Goal: Task Accomplishment & Management: Use online tool/utility

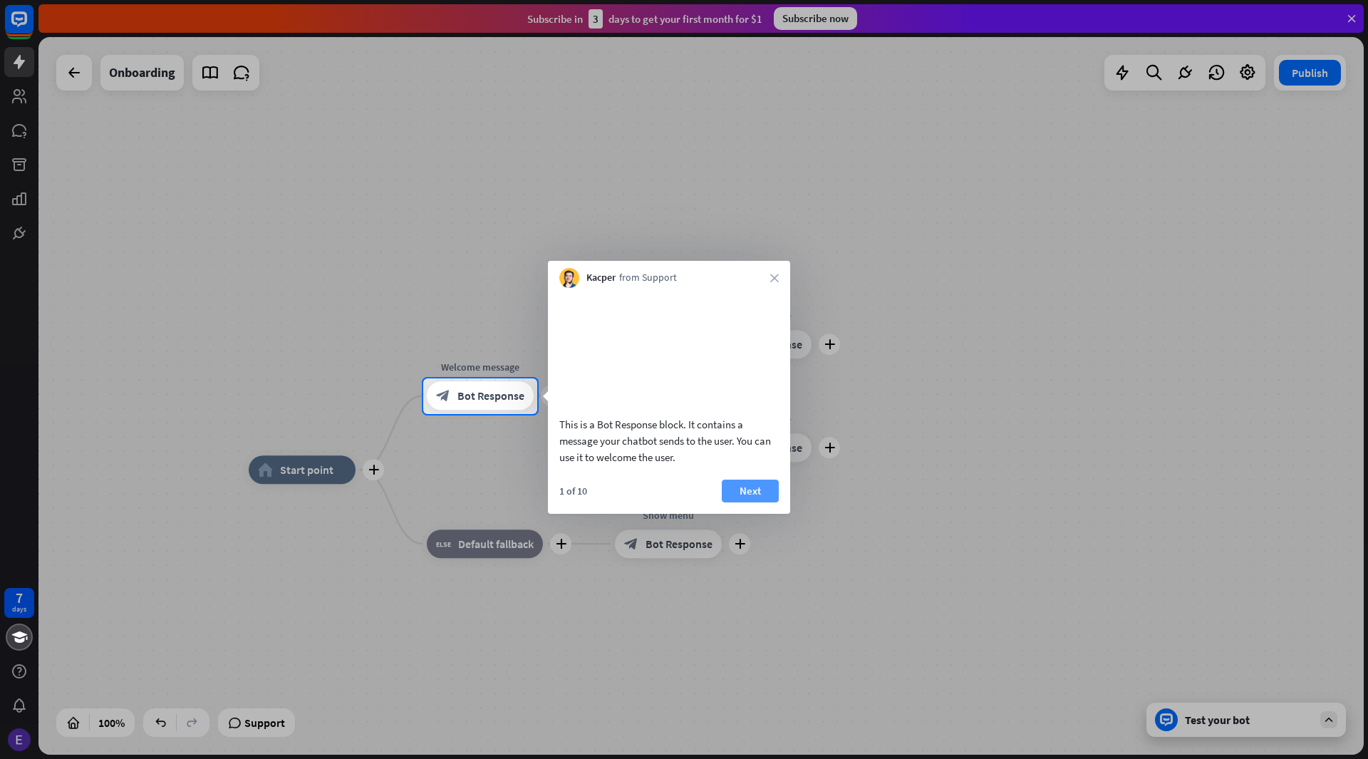
click at [739, 502] on button "Next" at bounding box center [750, 490] width 57 height 23
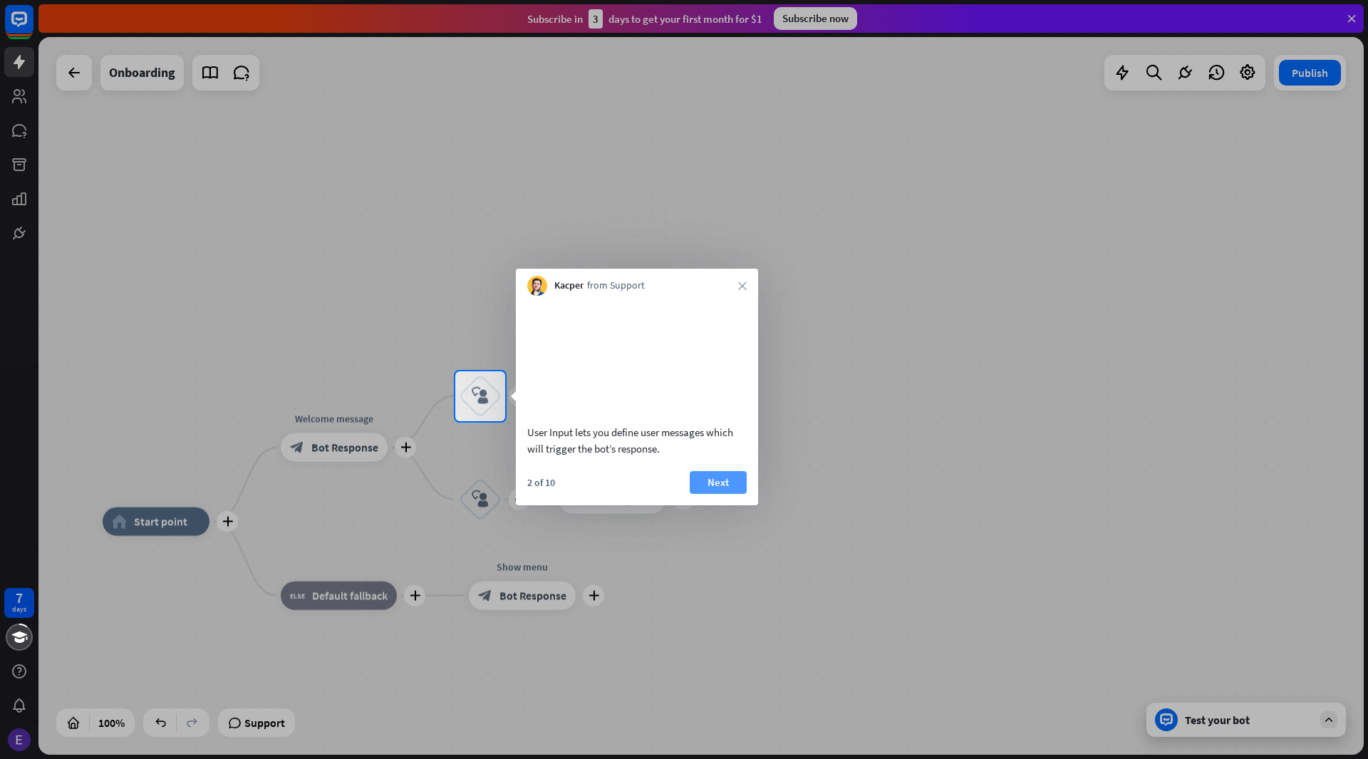
click at [734, 494] on button "Next" at bounding box center [717, 482] width 57 height 23
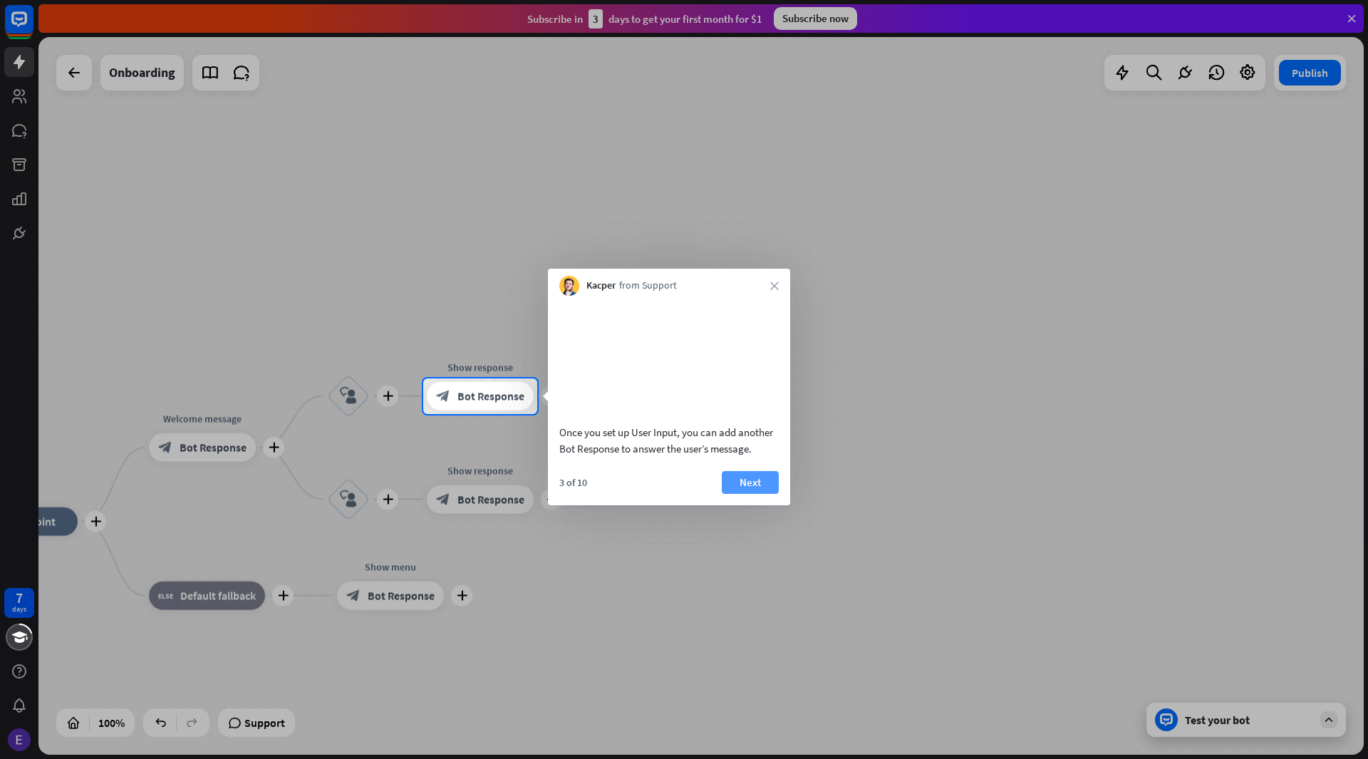
click at [745, 494] on button "Next" at bounding box center [750, 482] width 57 height 23
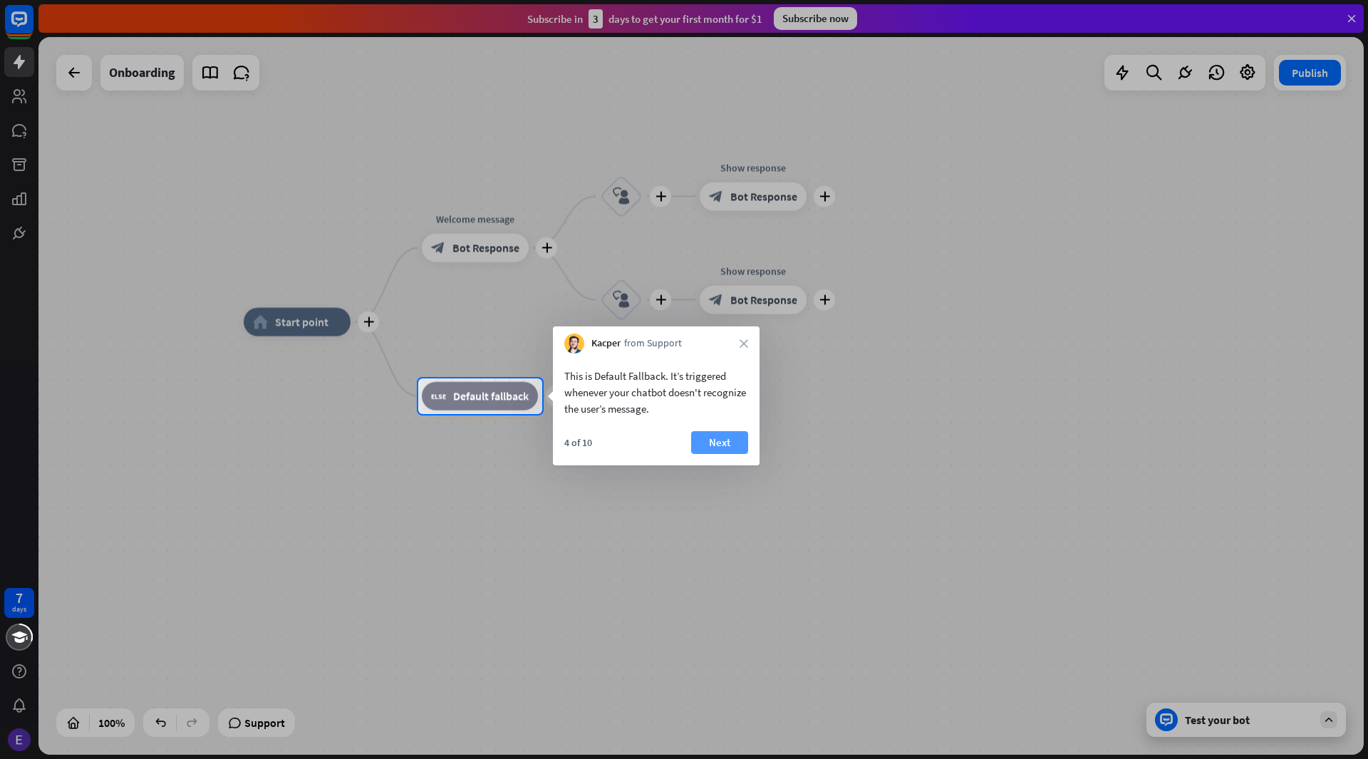
click at [726, 440] on button "Next" at bounding box center [719, 442] width 57 height 23
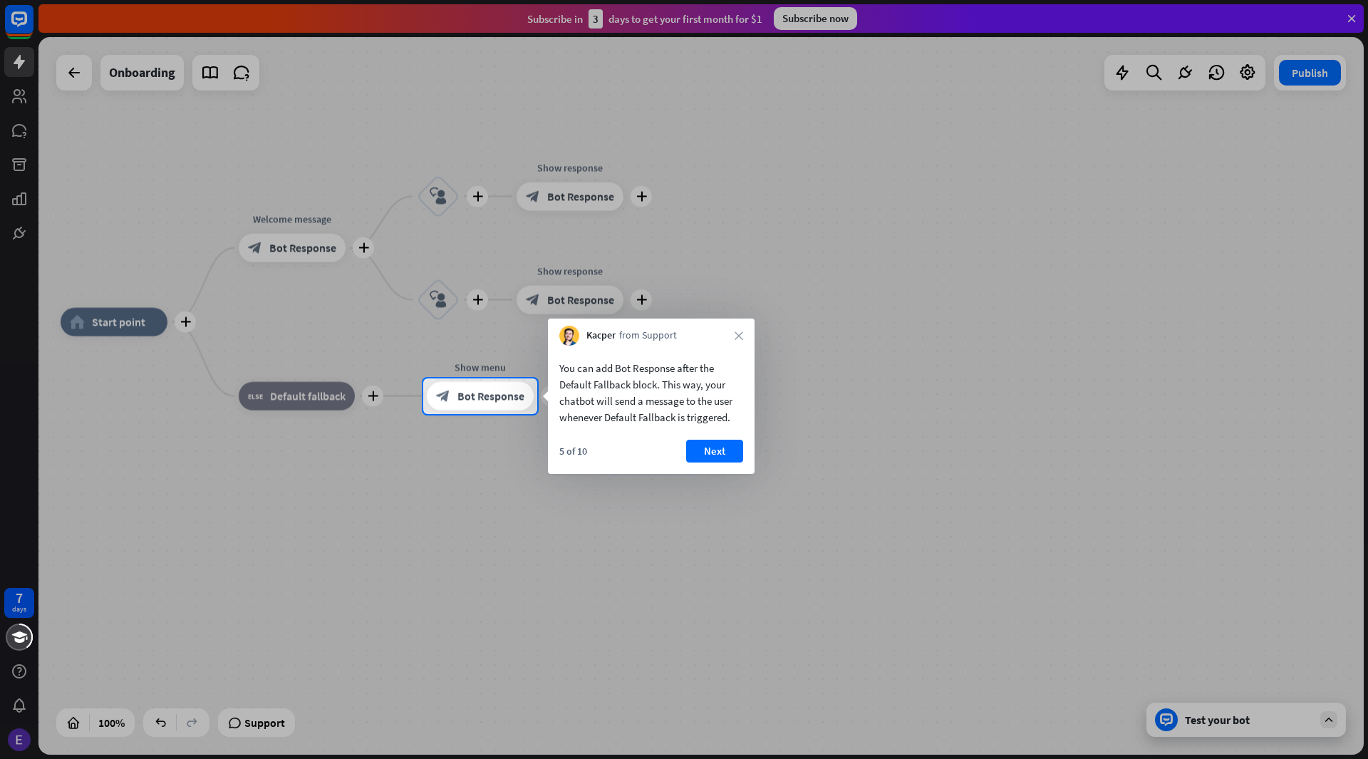
click at [759, 453] on div at bounding box center [684, 586] width 1368 height 345
click at [736, 448] on button "Next" at bounding box center [714, 450] width 57 height 23
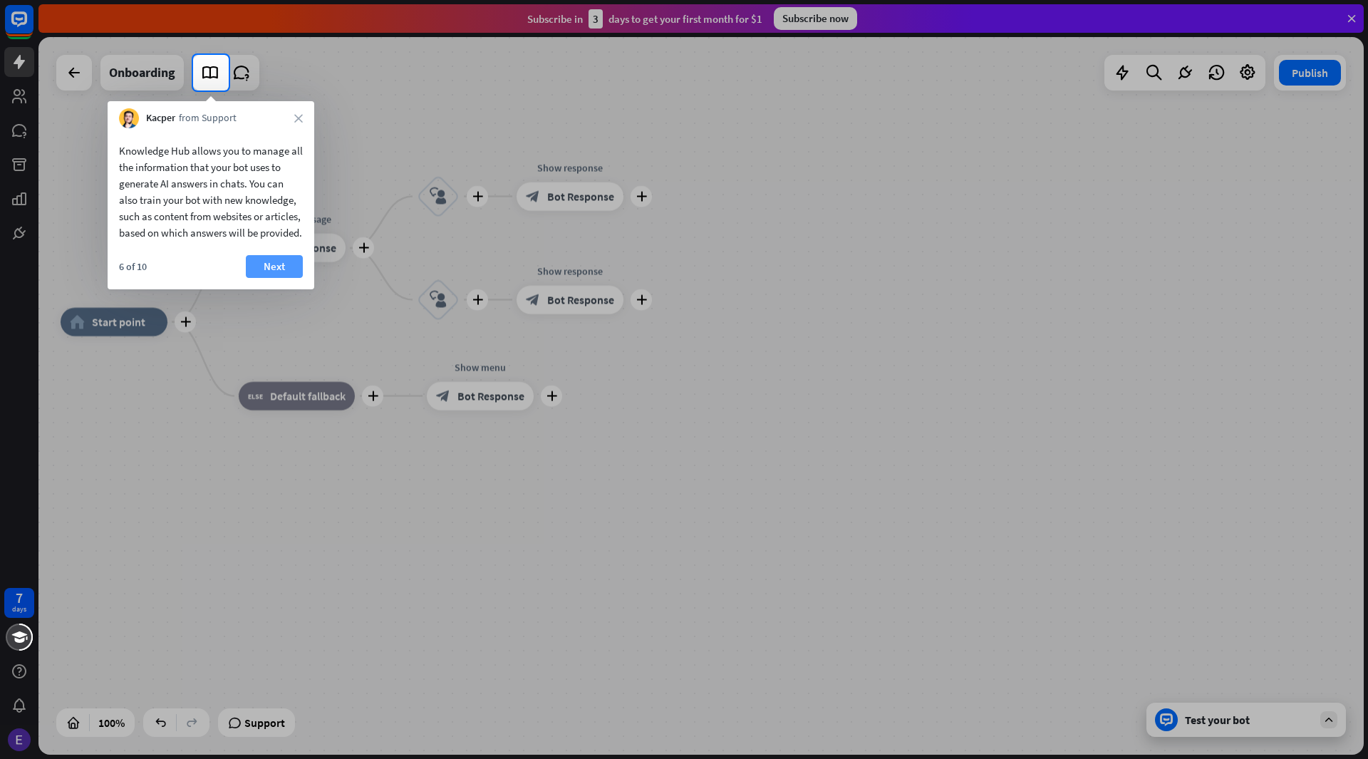
click at [280, 278] on button "Next" at bounding box center [274, 266] width 57 height 23
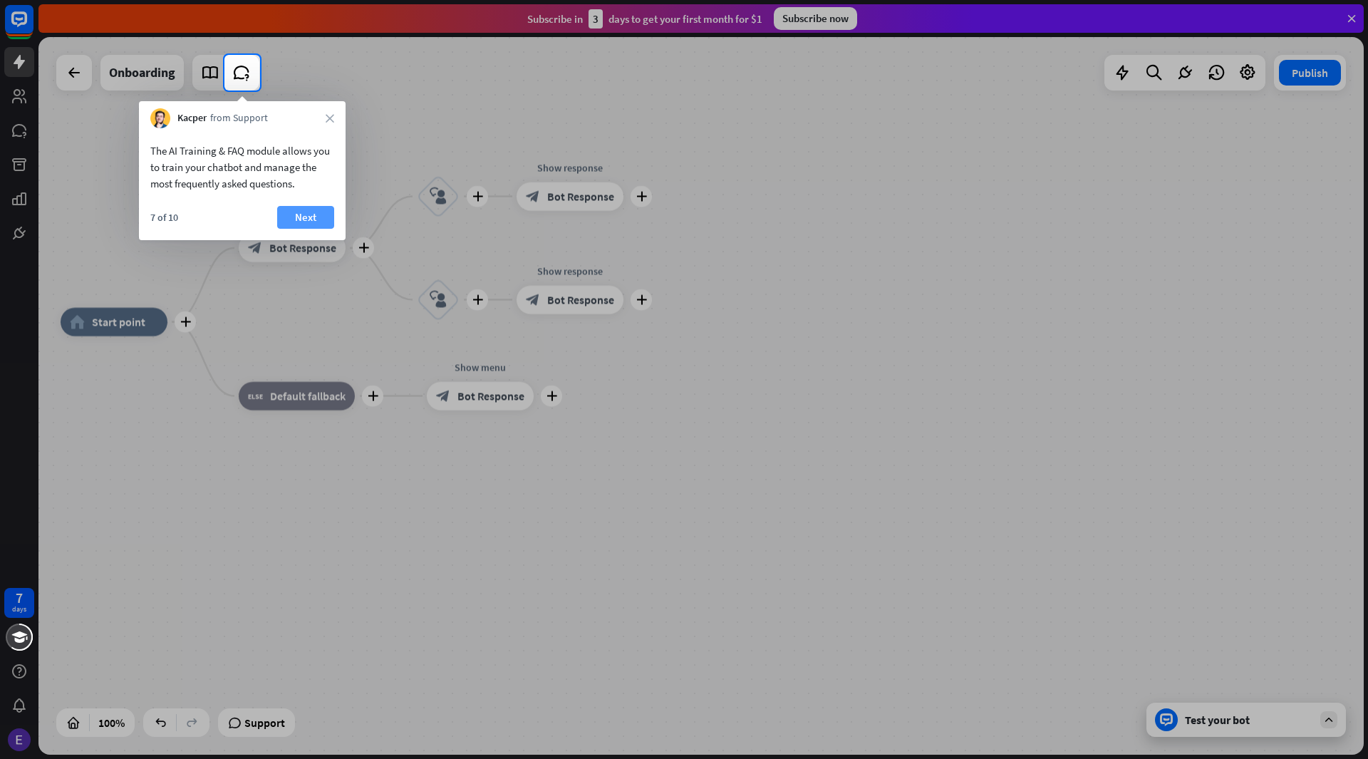
click at [293, 214] on button "Next" at bounding box center [305, 217] width 57 height 23
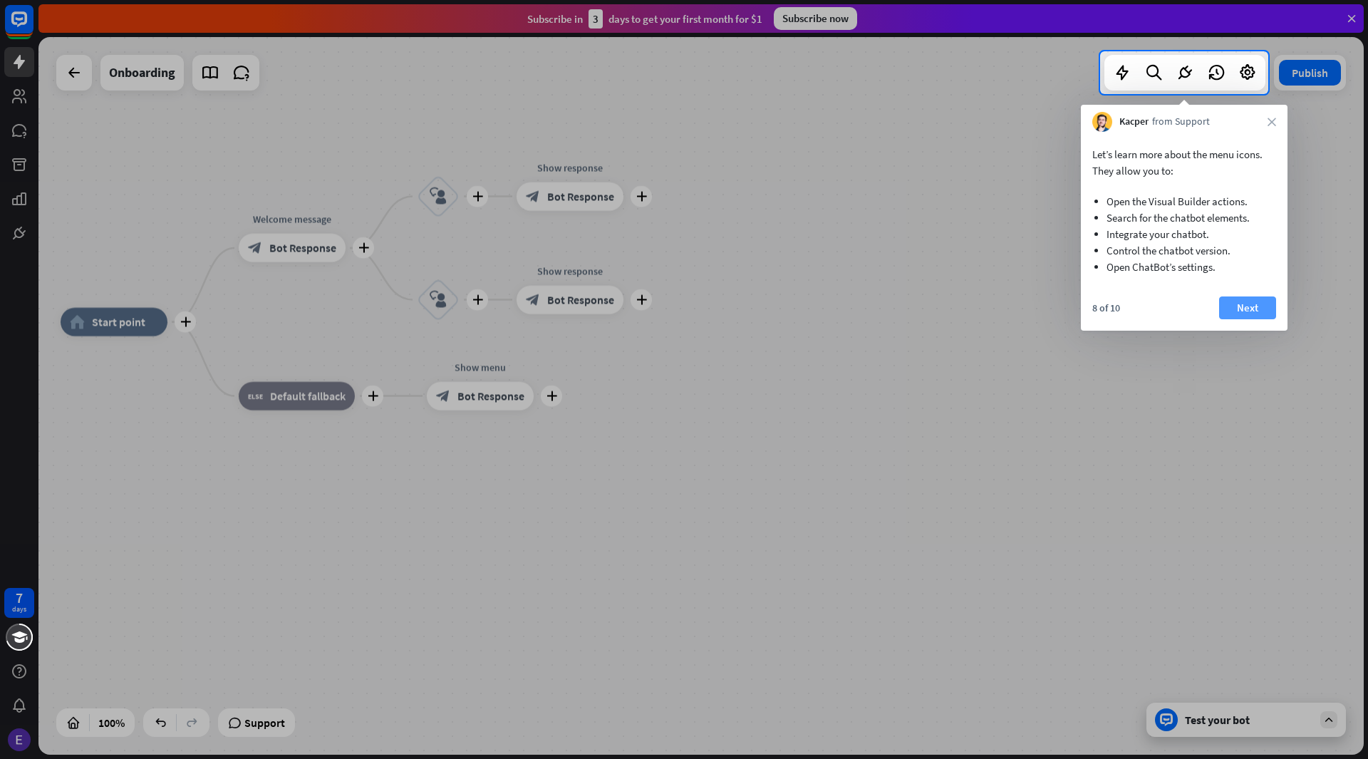
click at [1266, 301] on button "Next" at bounding box center [1247, 307] width 57 height 23
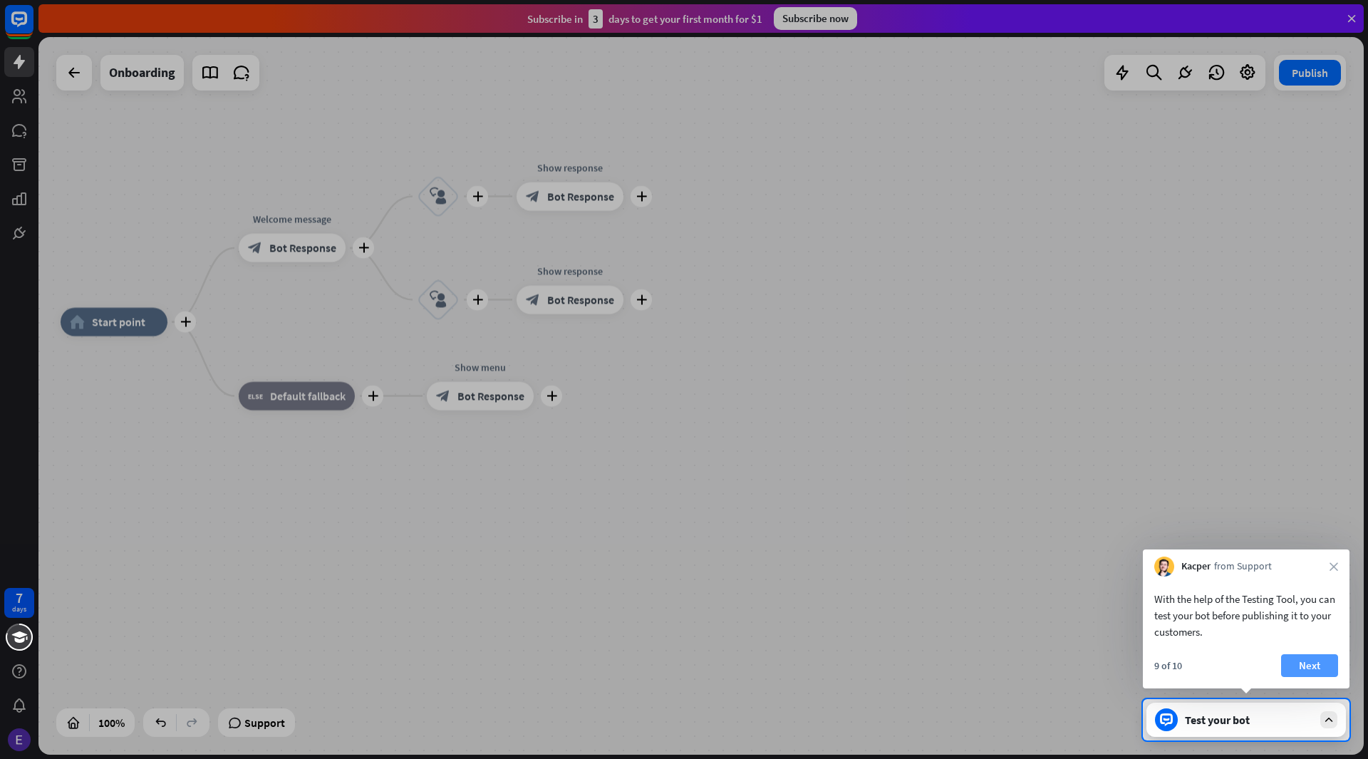
click at [1313, 667] on button "Next" at bounding box center [1309, 665] width 57 height 23
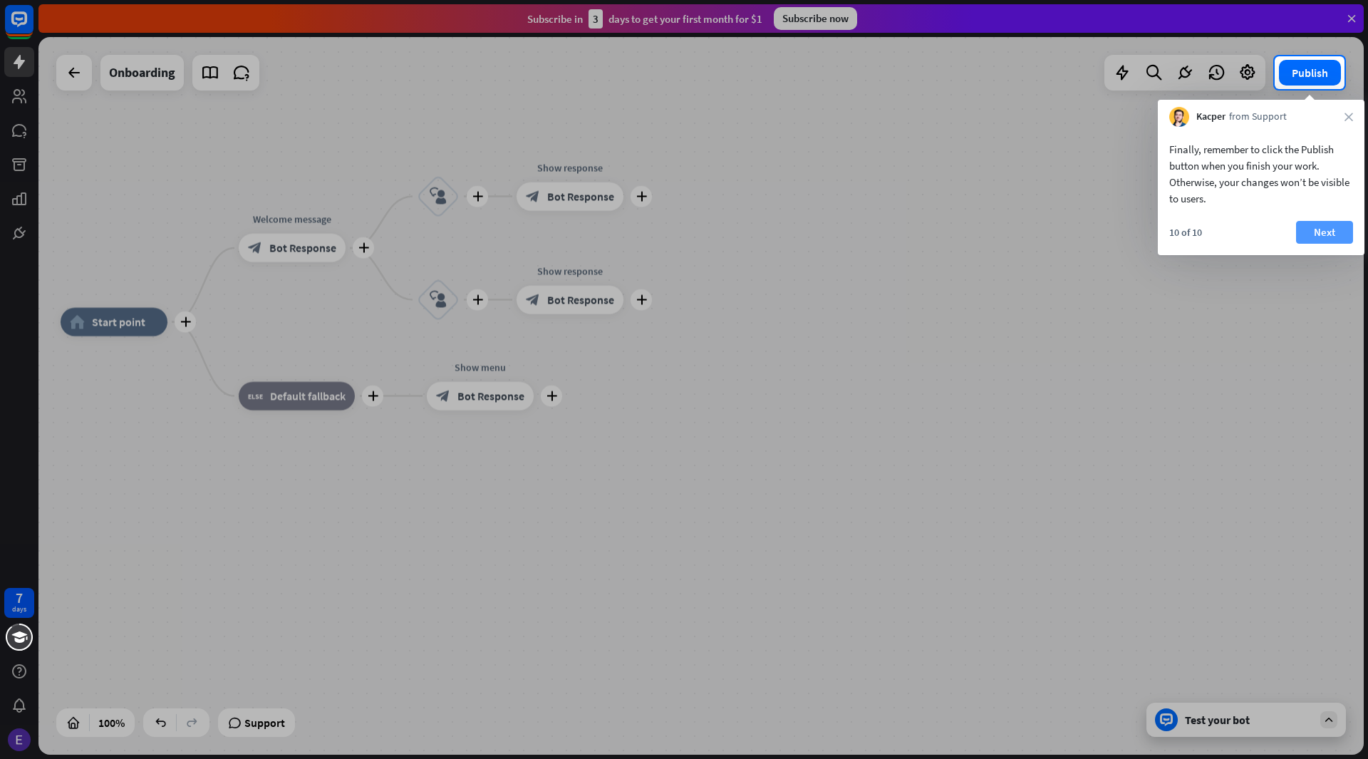
click at [1328, 236] on button "Next" at bounding box center [1324, 232] width 57 height 23
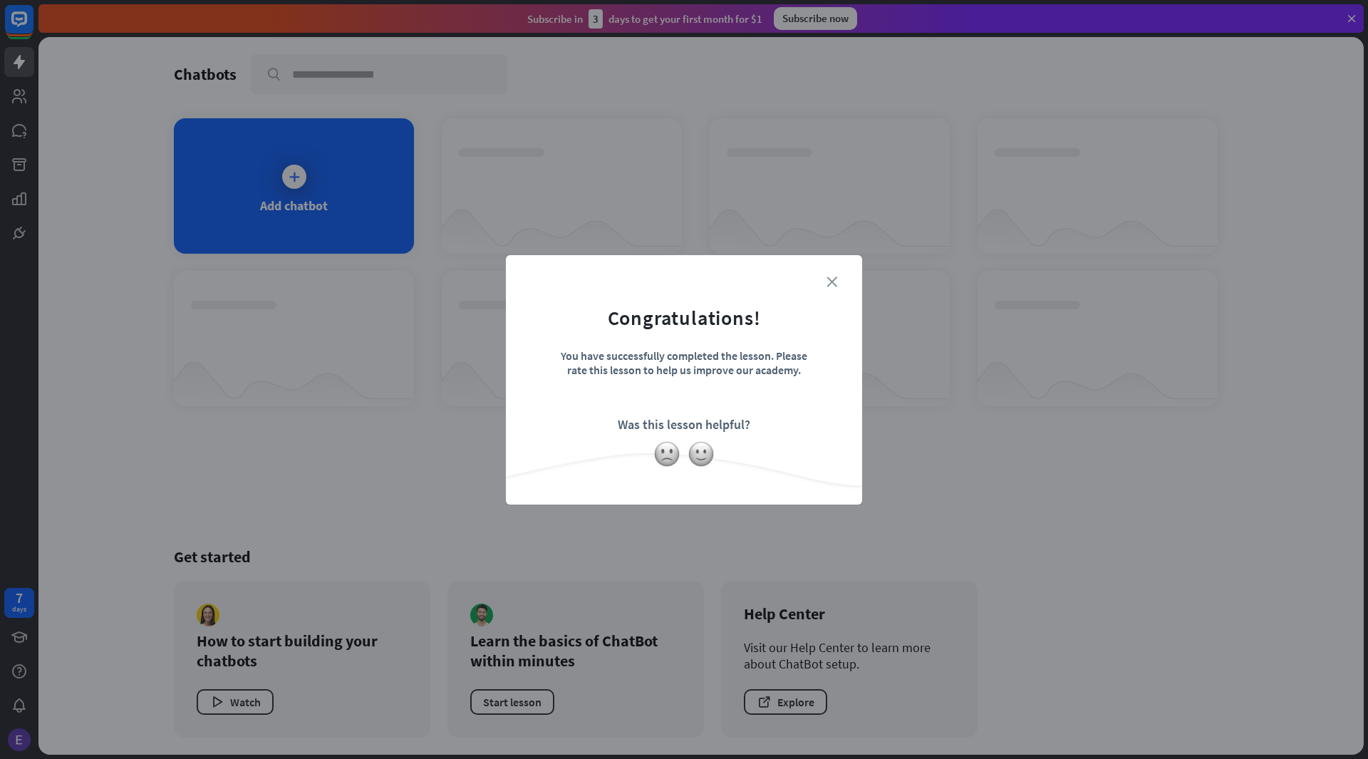
click at [828, 281] on icon "close" at bounding box center [831, 281] width 11 height 11
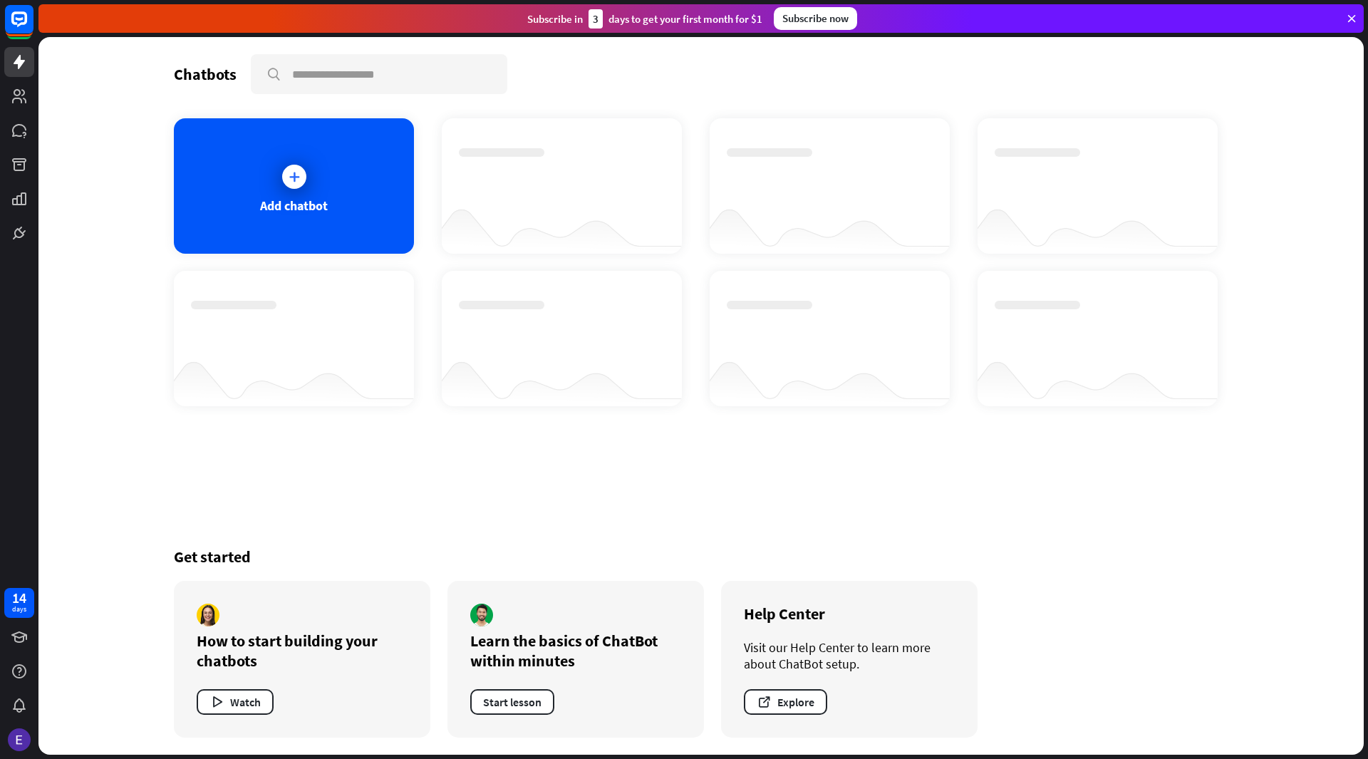
click at [1353, 16] on icon at bounding box center [1351, 18] width 13 height 13
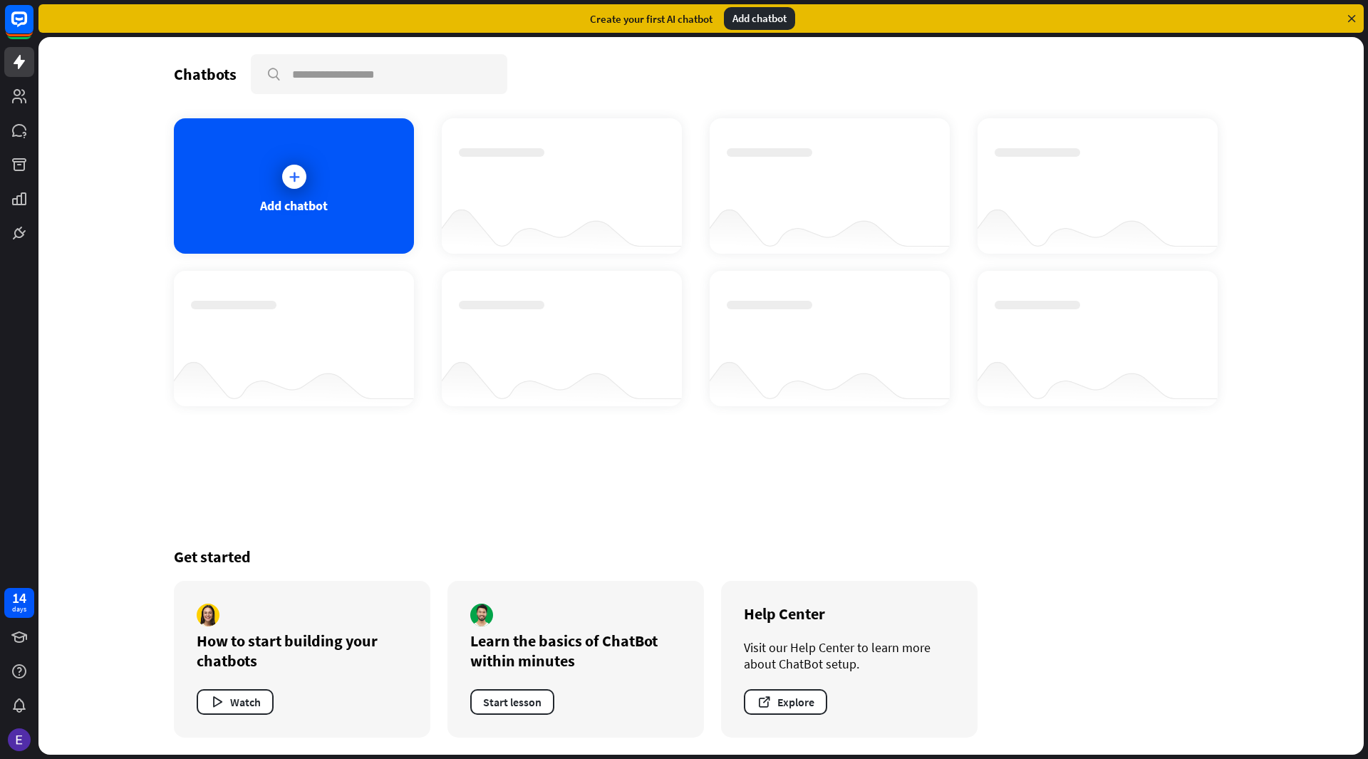
click at [1348, 22] on icon at bounding box center [1351, 18] width 13 height 13
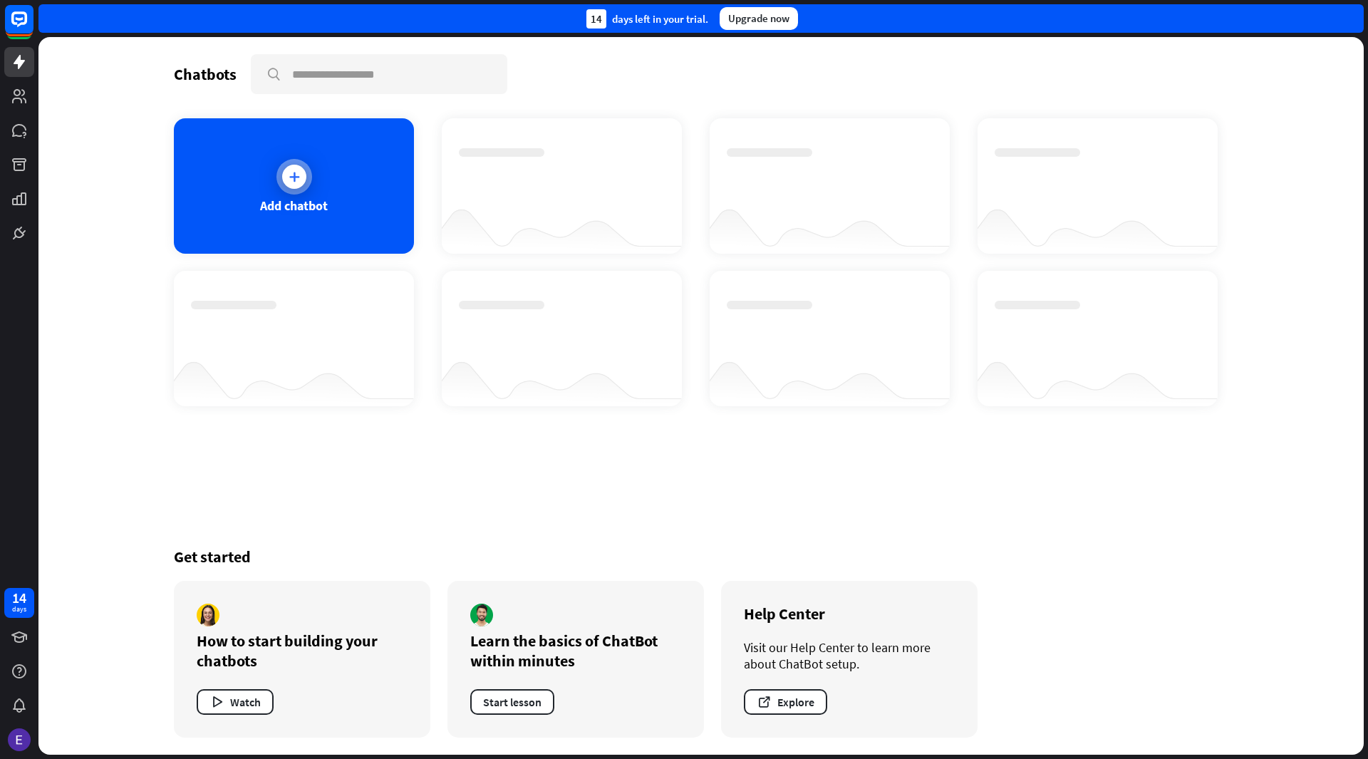
click at [333, 193] on div "Add chatbot" at bounding box center [294, 185] width 240 height 135
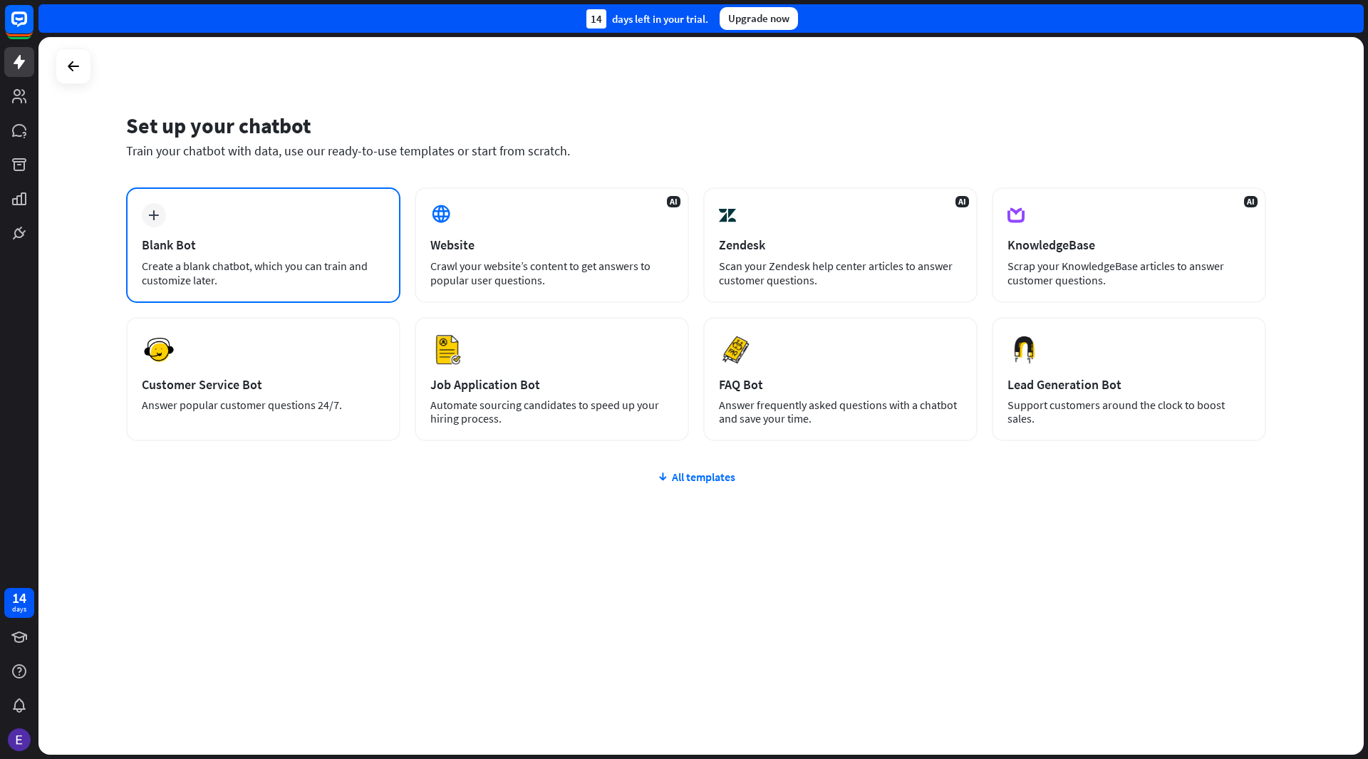
click at [324, 194] on div "plus Blank Bot Create a blank chatbot, which you can train and customize later." at bounding box center [263, 244] width 274 height 115
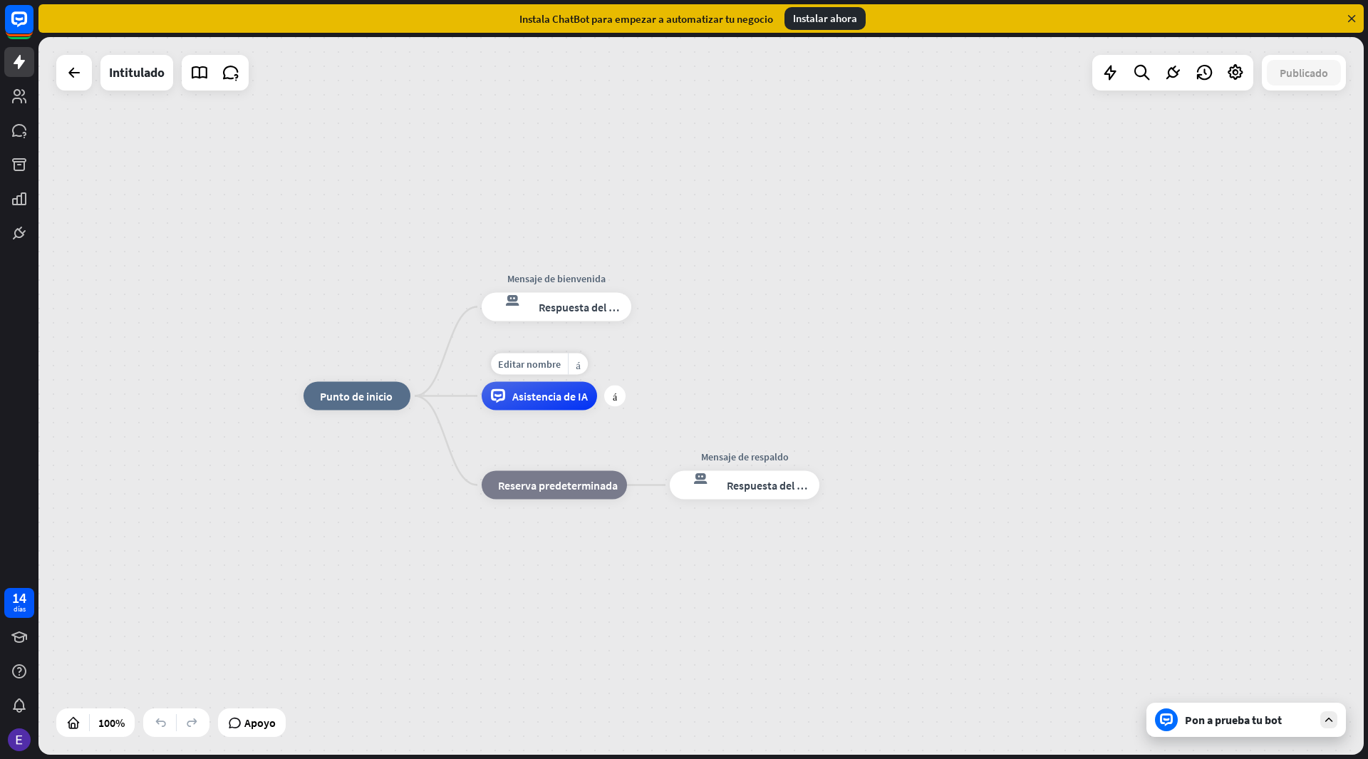
click at [556, 400] on font "Asistencia de IA" at bounding box center [549, 396] width 75 height 14
click at [533, 367] on font "Editar nombre" at bounding box center [529, 364] width 63 height 13
type input "******"
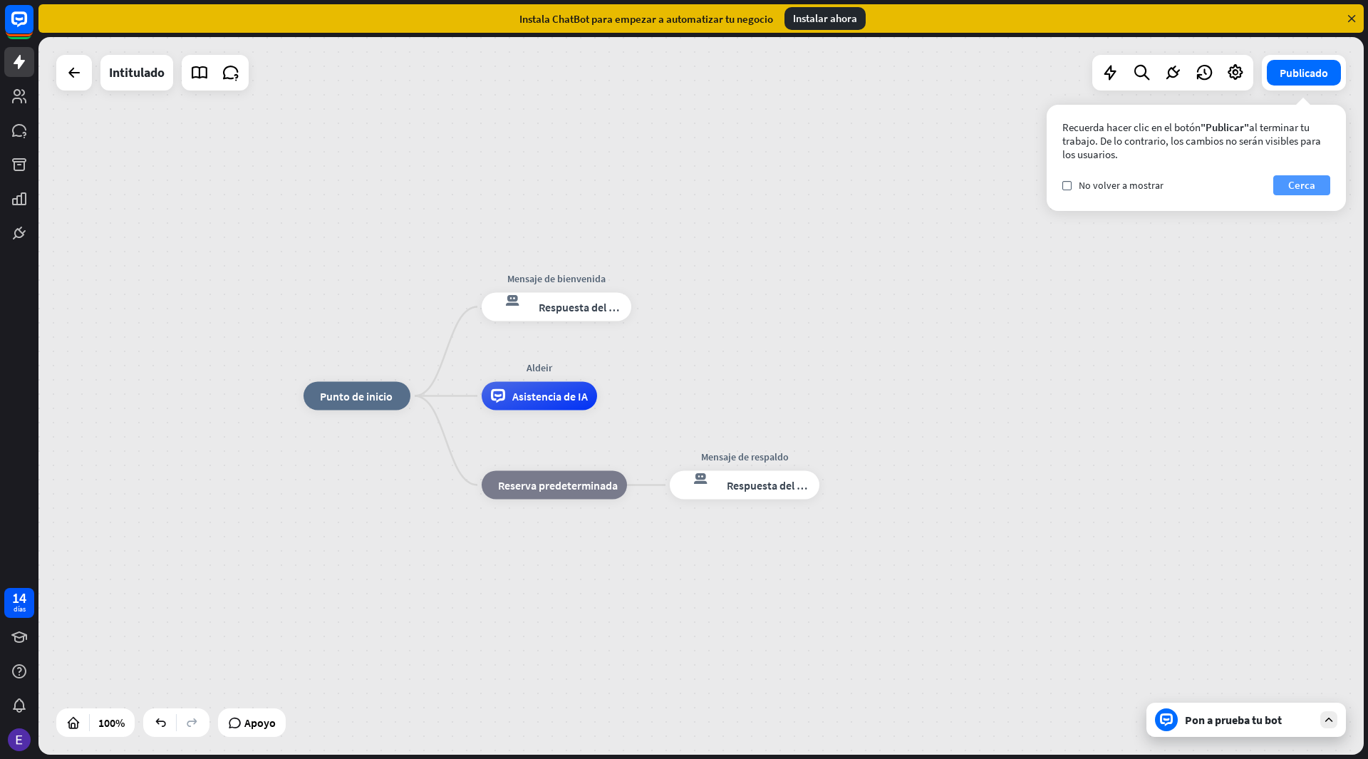
click at [1318, 181] on button "Cerca" at bounding box center [1301, 185] width 57 height 20
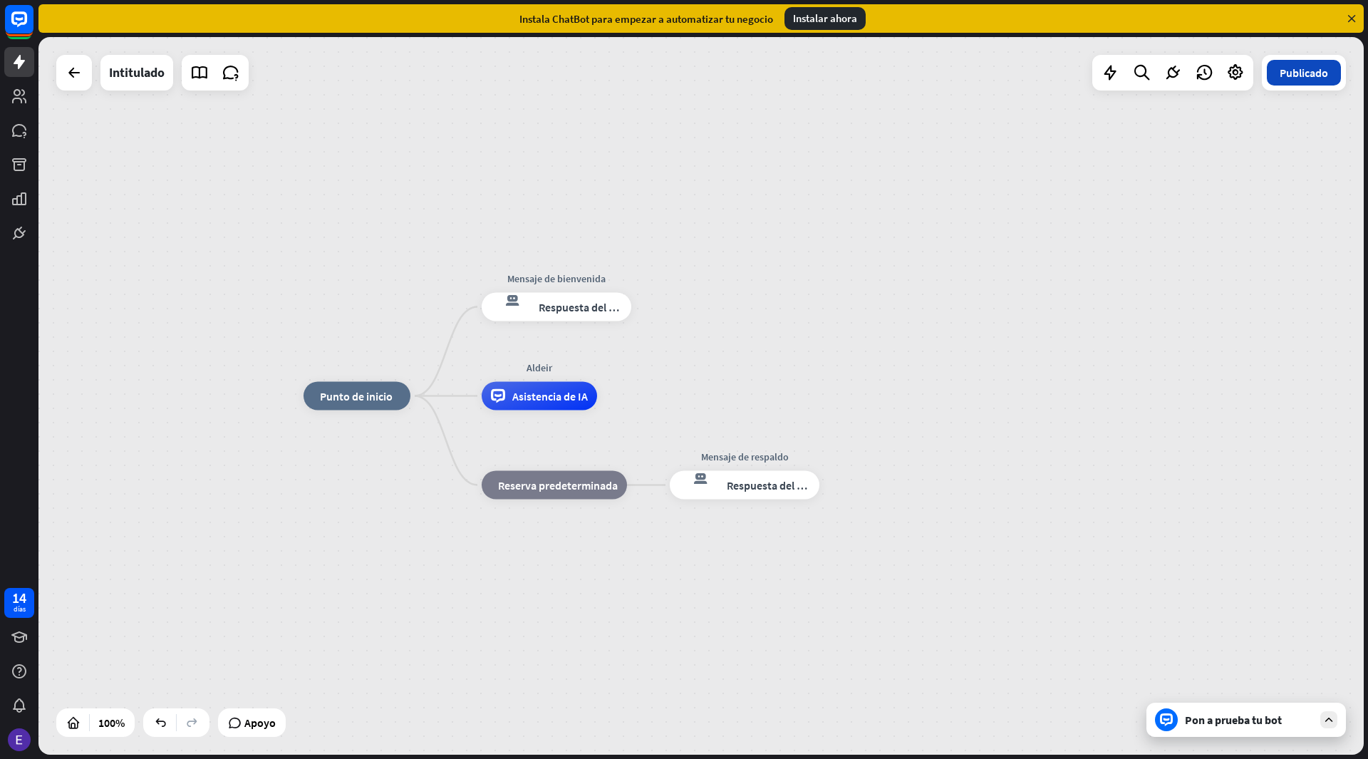
click at [1333, 73] on button "Publicado" at bounding box center [1303, 73] width 74 height 26
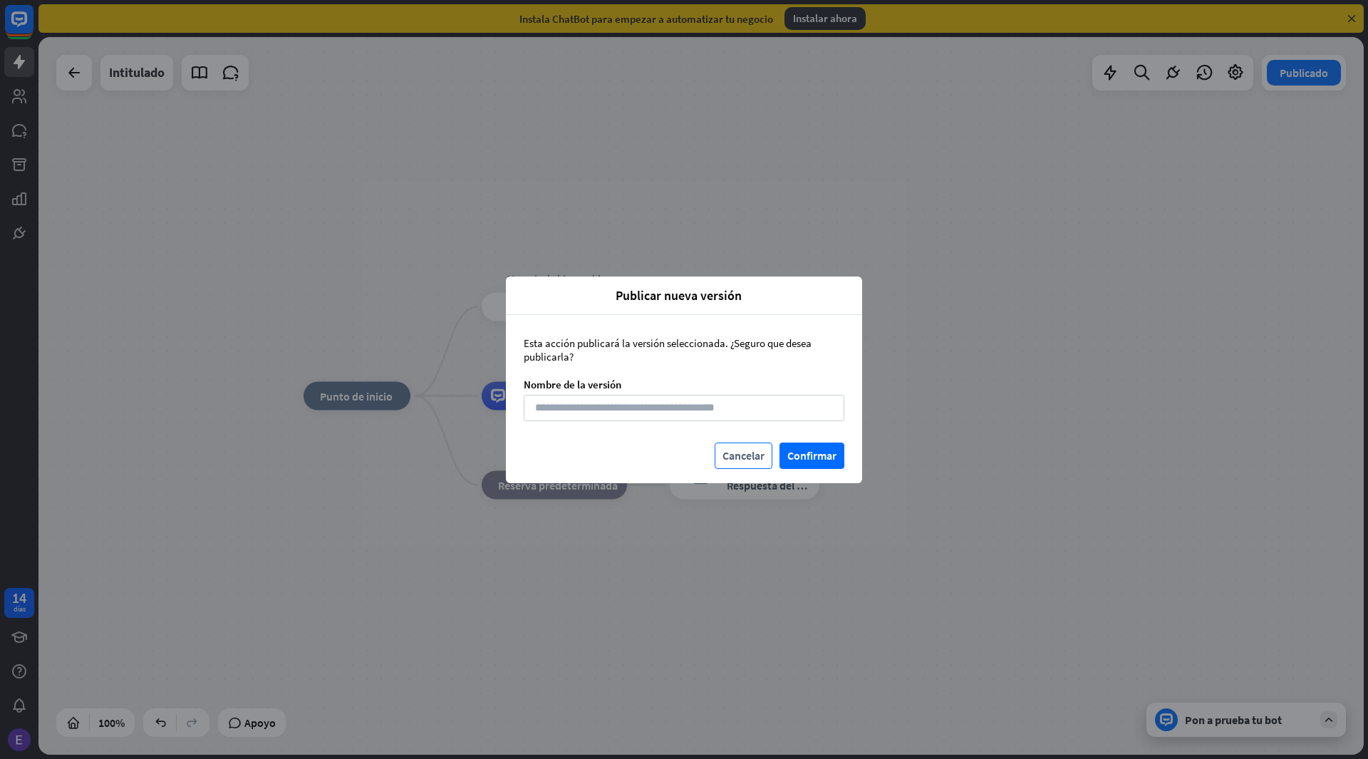
click at [756, 446] on font "Cancelar" at bounding box center [743, 455] width 42 height 25
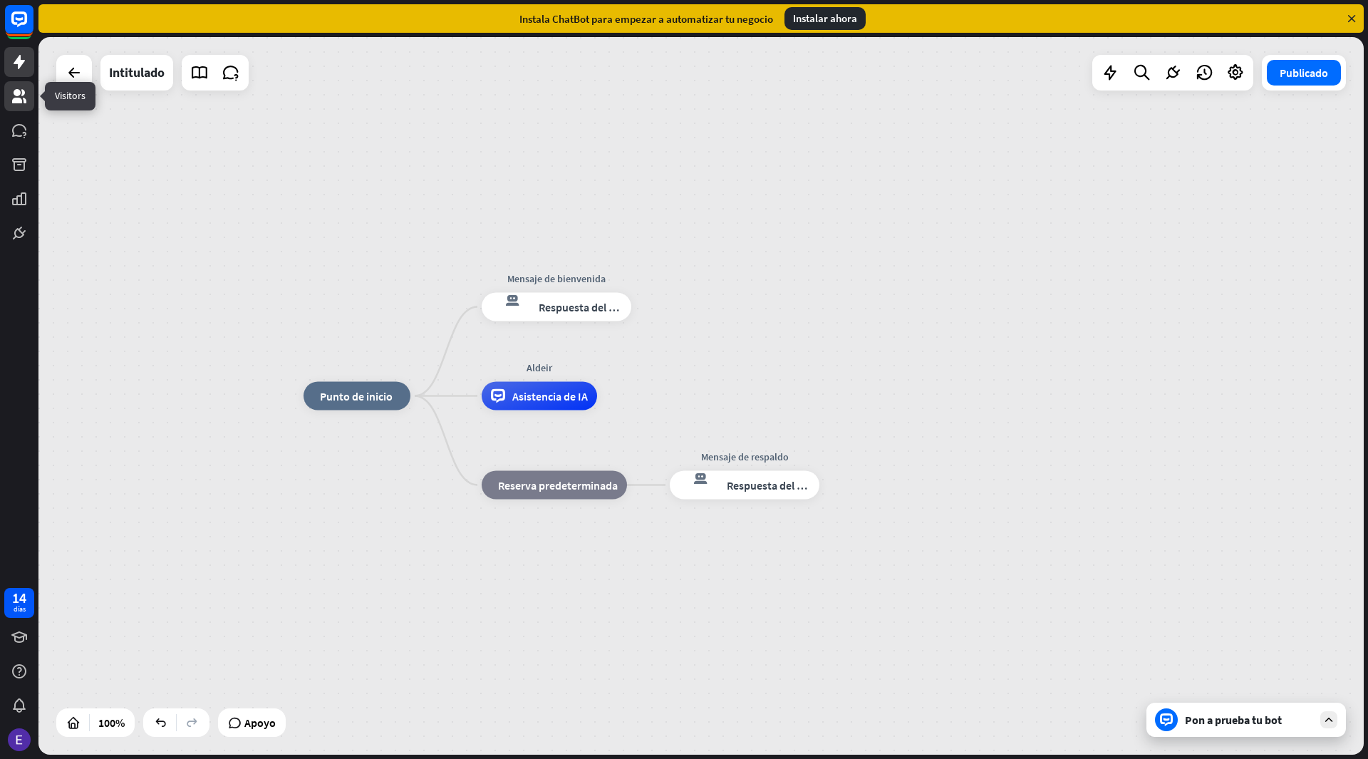
click at [9, 107] on link at bounding box center [19, 96] width 30 height 30
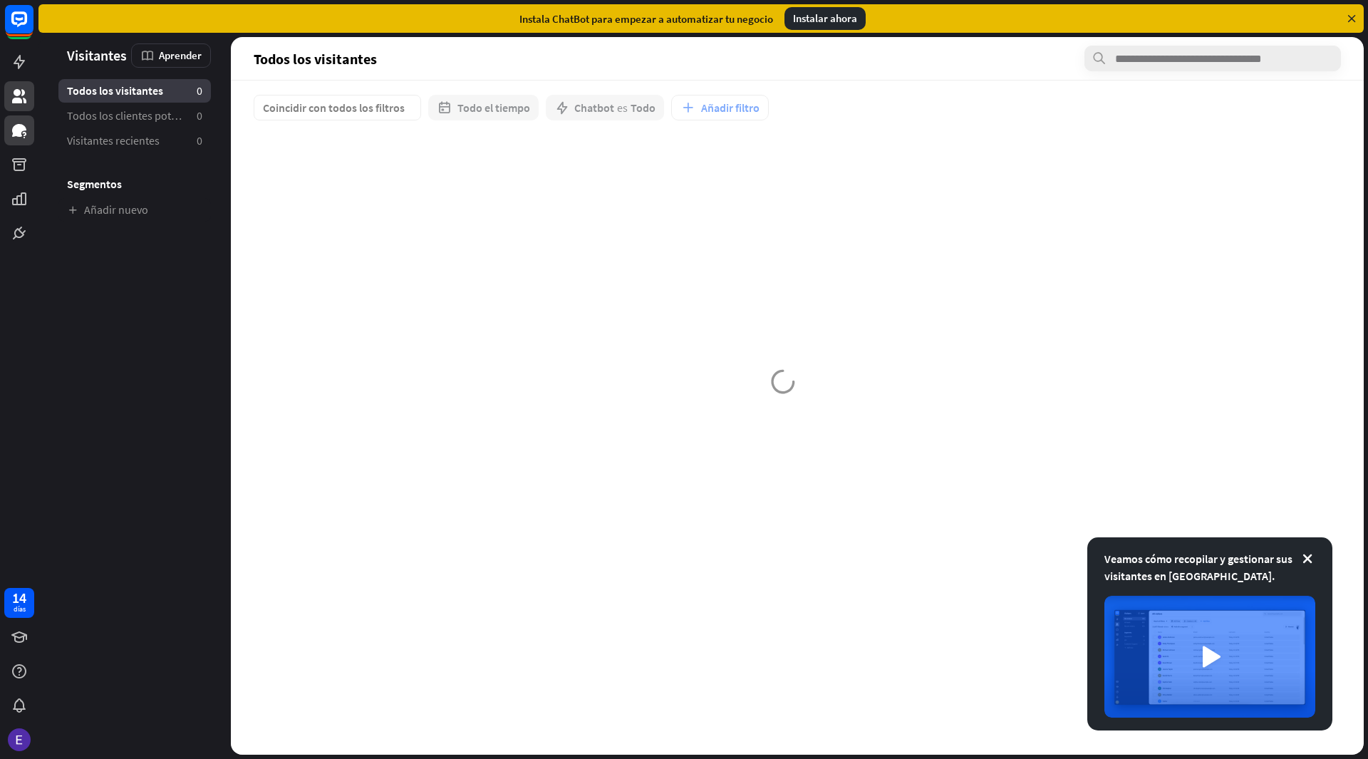
click at [21, 128] on icon at bounding box center [19, 130] width 14 height 13
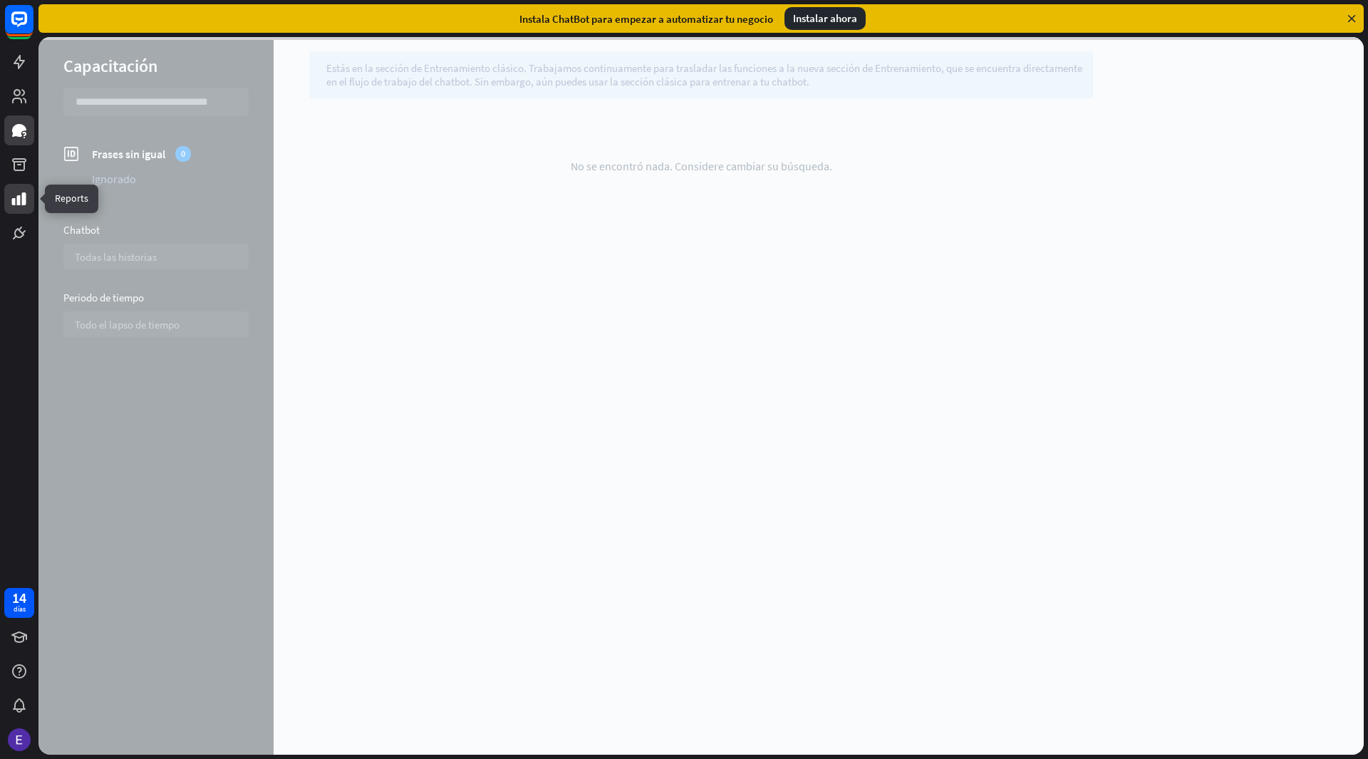
click at [16, 187] on link at bounding box center [19, 199] width 30 height 30
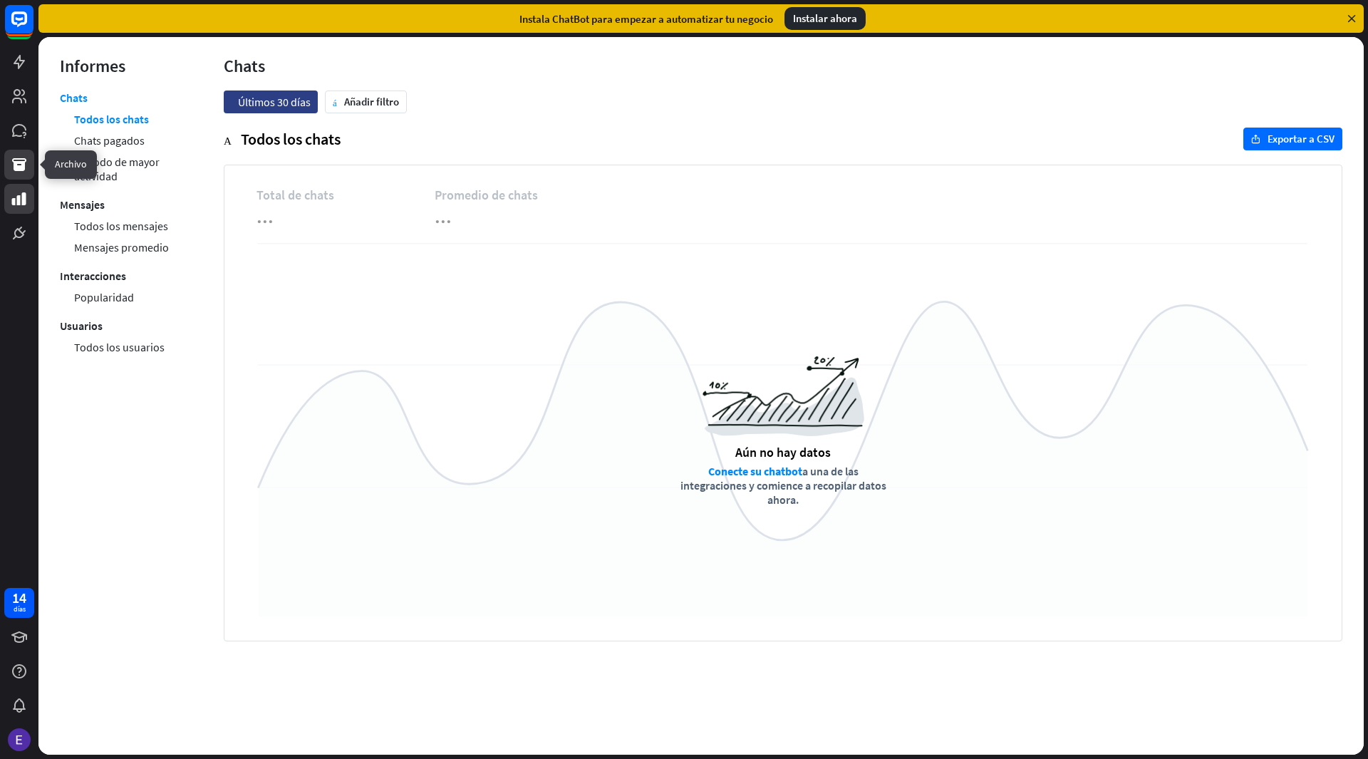
click at [9, 168] on link at bounding box center [19, 165] width 30 height 30
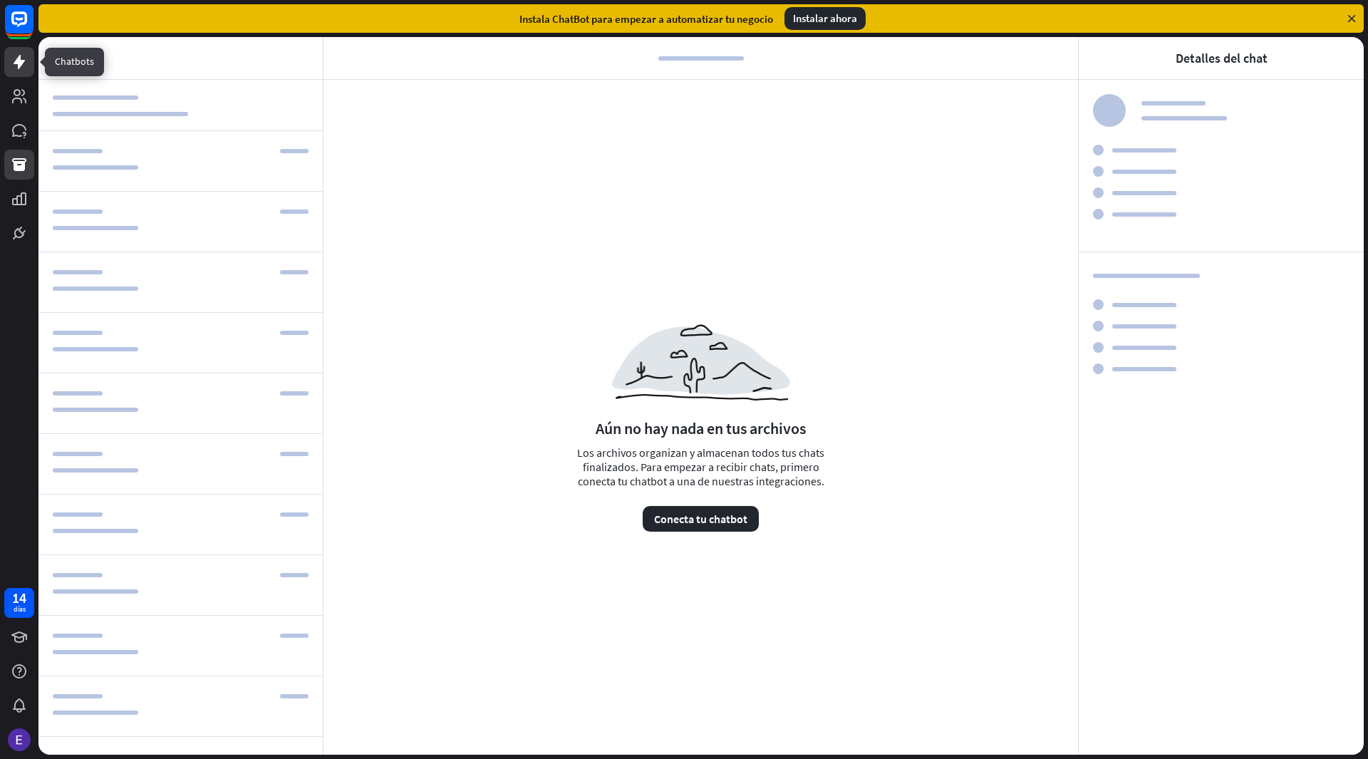
click at [31, 72] on link at bounding box center [19, 62] width 30 height 30
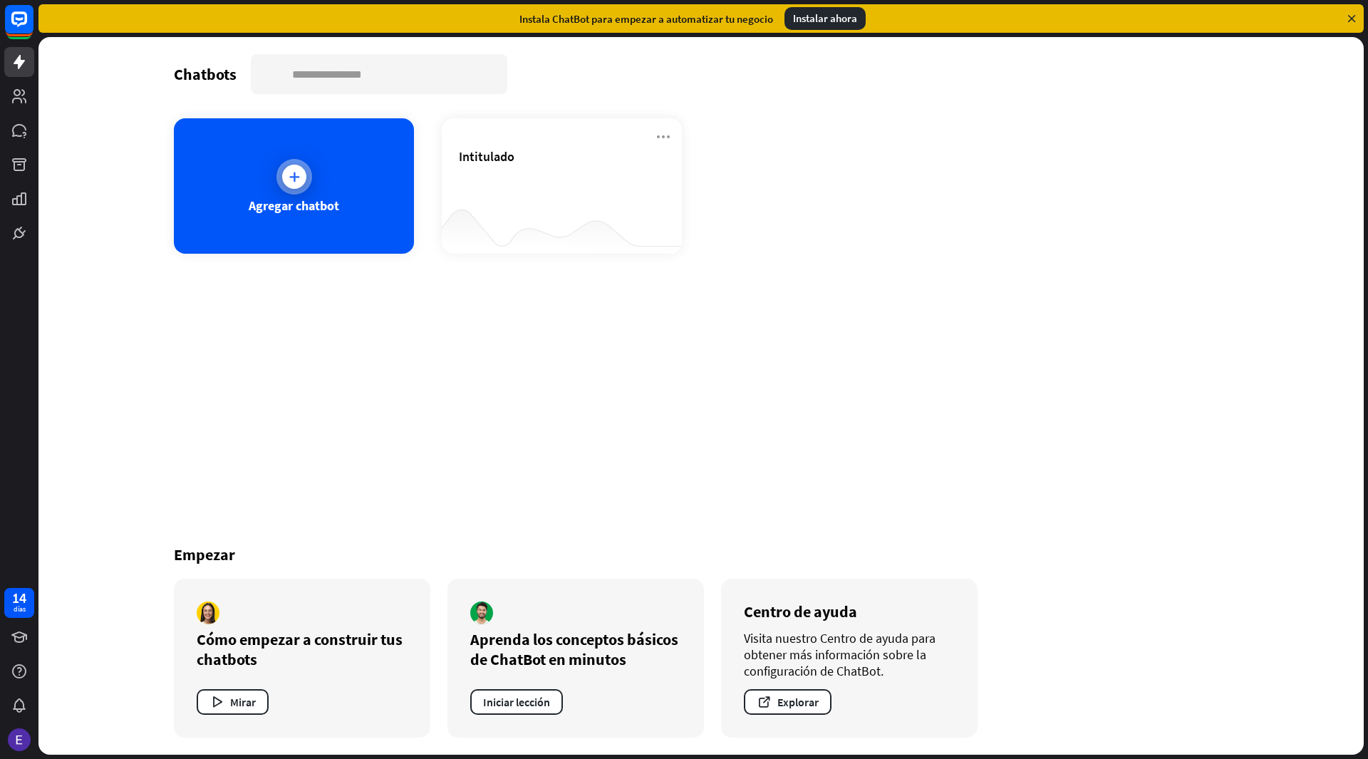
click at [324, 189] on div "Agregar chatbot" at bounding box center [294, 185] width 240 height 135
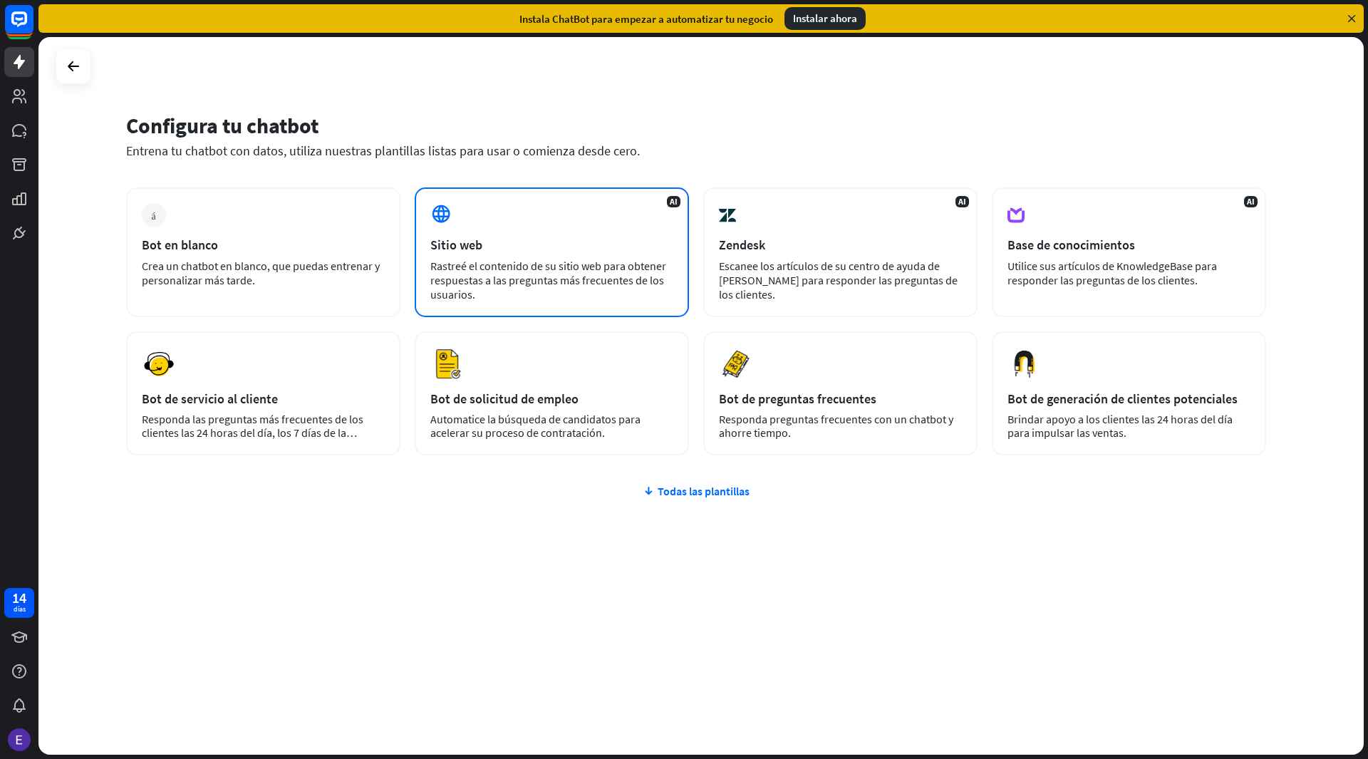
click at [522, 251] on div "Sitio web" at bounding box center [551, 244] width 243 height 16
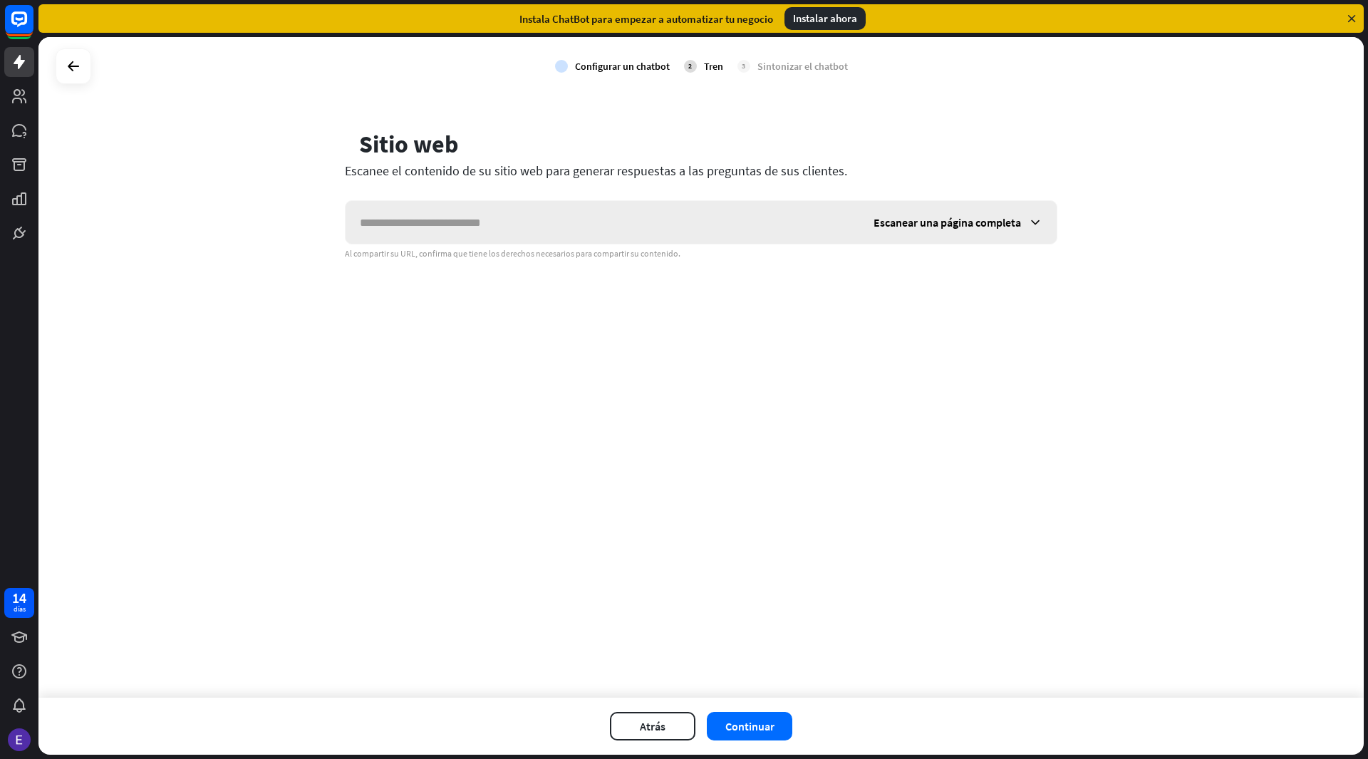
click at [542, 219] on input "text" at bounding box center [602, 222] width 514 height 43
click at [920, 222] on font "Escanear una página completa" at bounding box center [946, 222] width 147 height 14
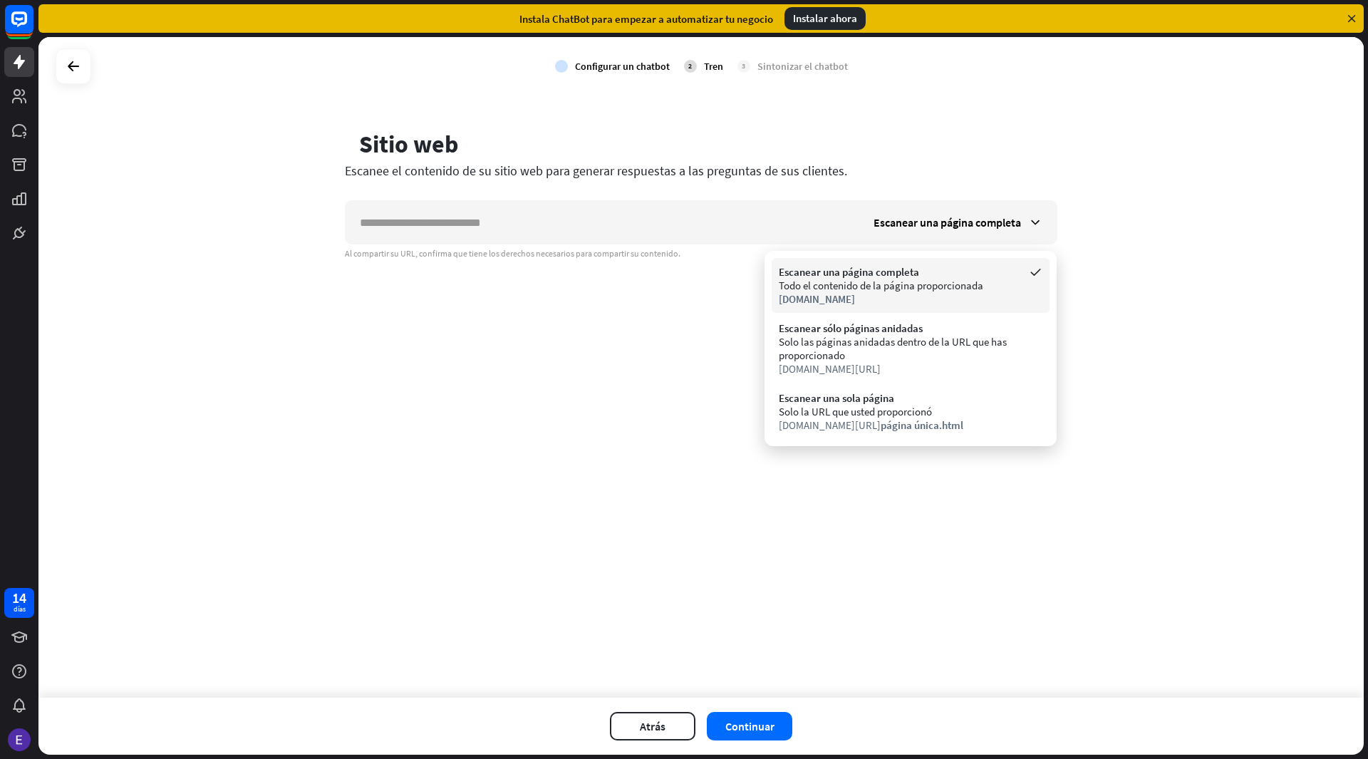
click at [877, 291] on font "Todo el contenido de la página proporcionada" at bounding box center [880, 285] width 204 height 14
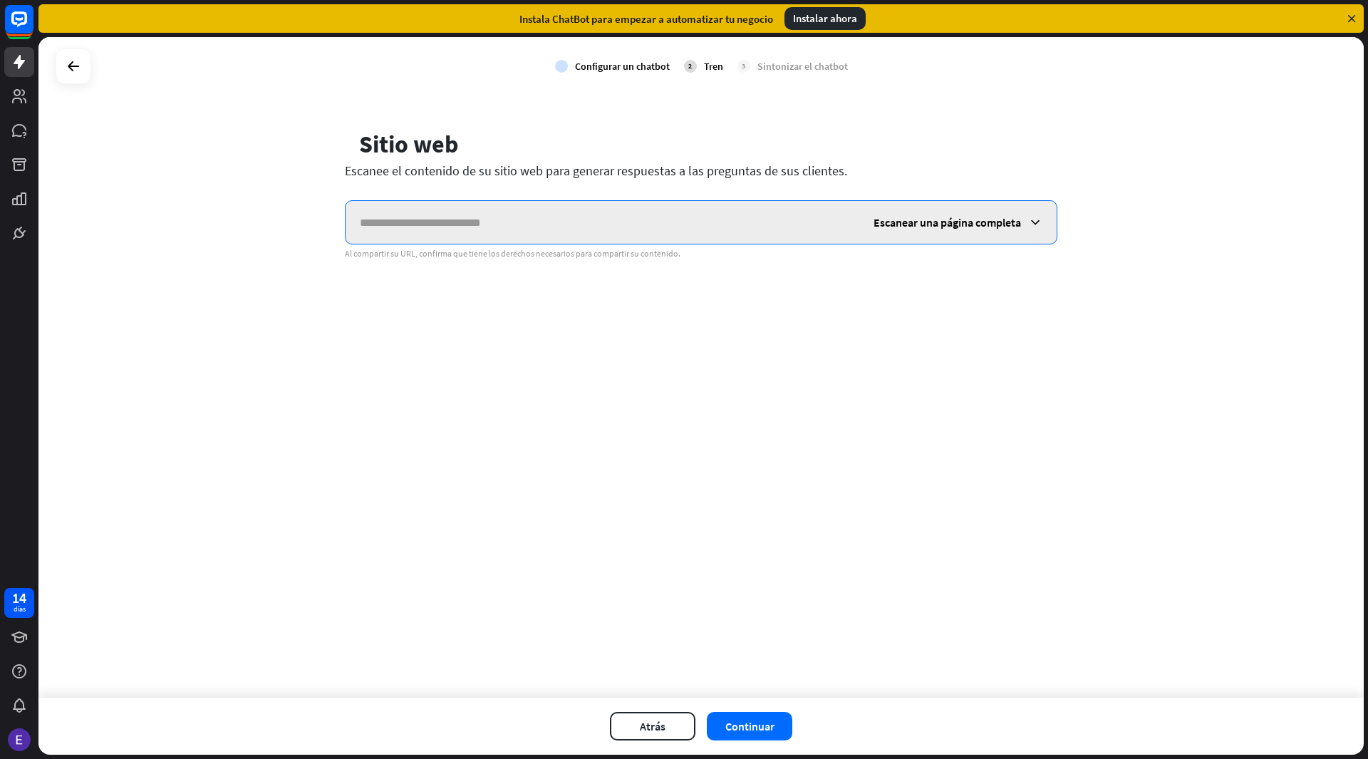
click at [363, 227] on input "text" at bounding box center [602, 222] width 514 height 43
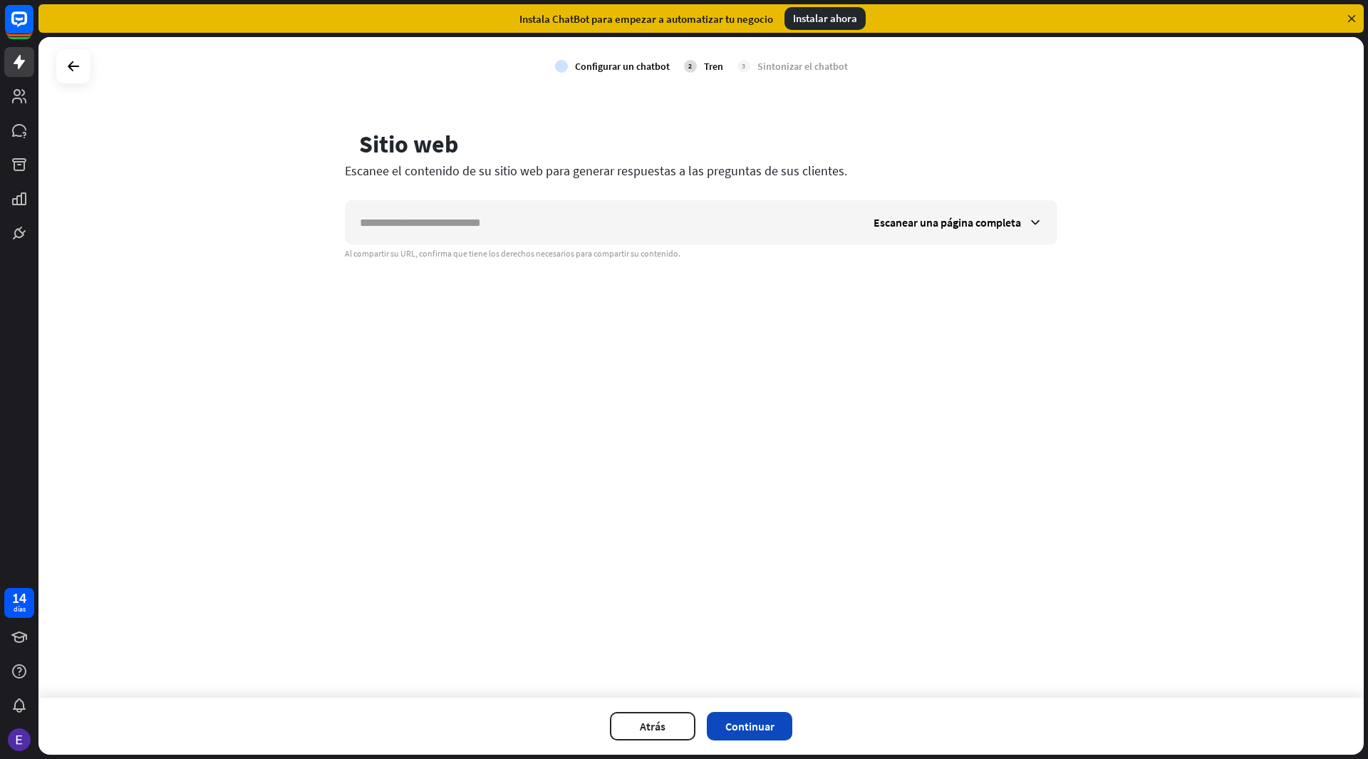
click at [737, 733] on button "Continuar" at bounding box center [749, 726] width 85 height 28
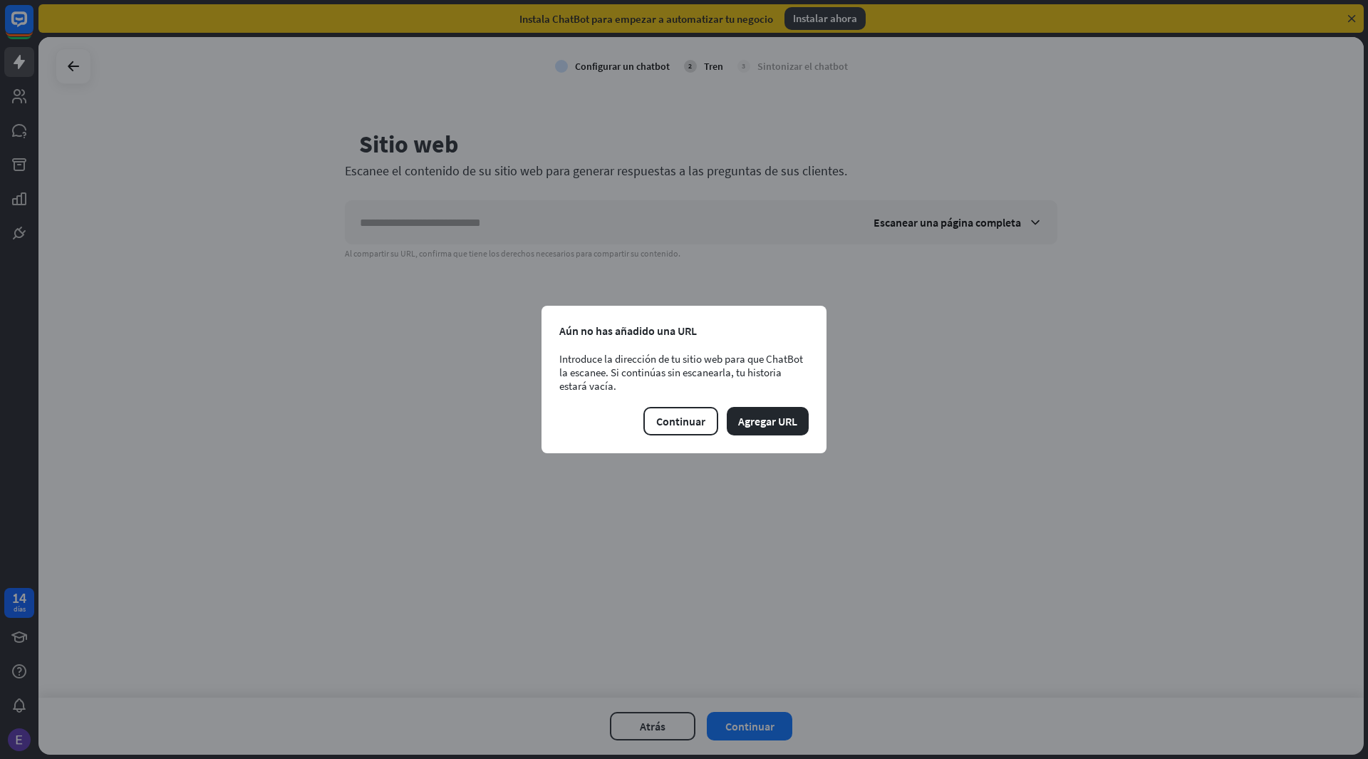
click at [766, 406] on div "cerca Aún no has añadido una URL Introduce la dirección de tu sitio web para qu…" at bounding box center [683, 379] width 285 height 147
click at [758, 418] on font "Agregar URL" at bounding box center [767, 421] width 59 height 14
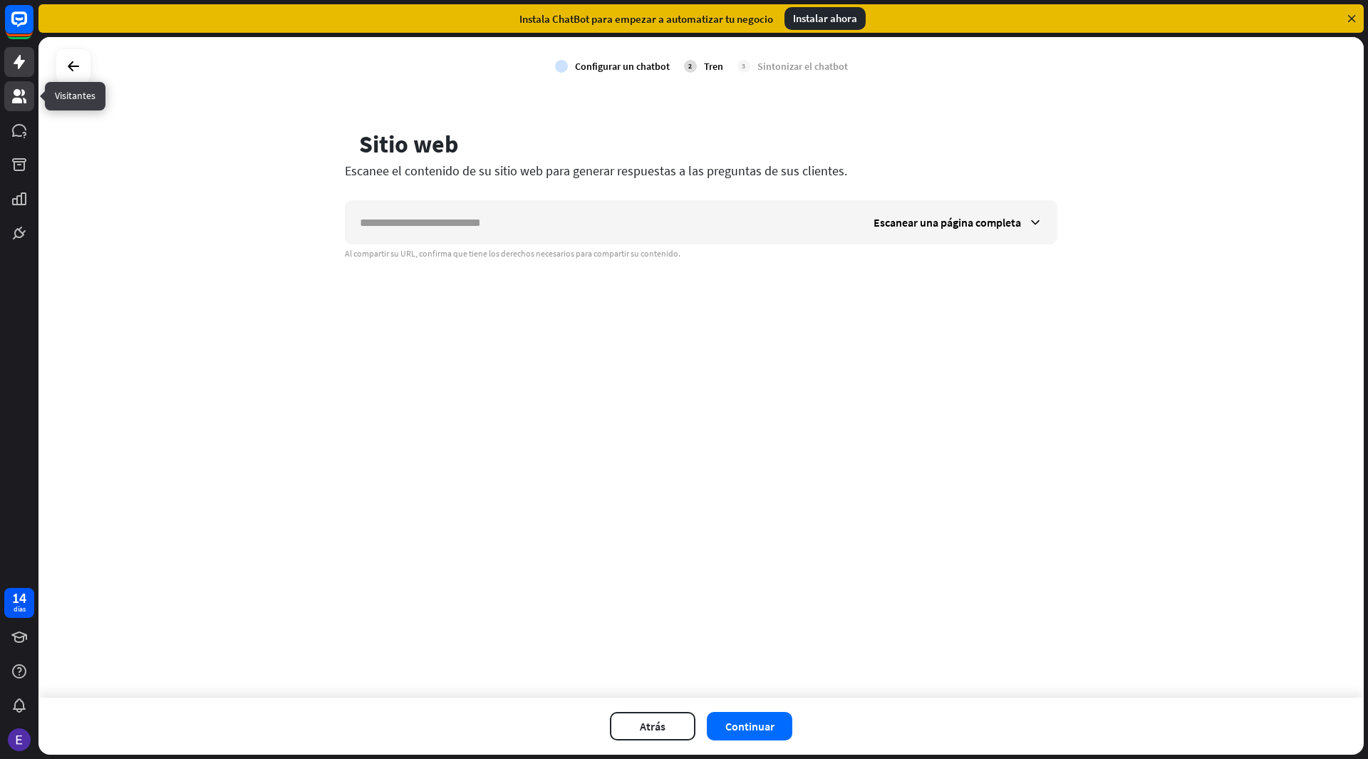
click at [29, 83] on link at bounding box center [19, 96] width 30 height 30
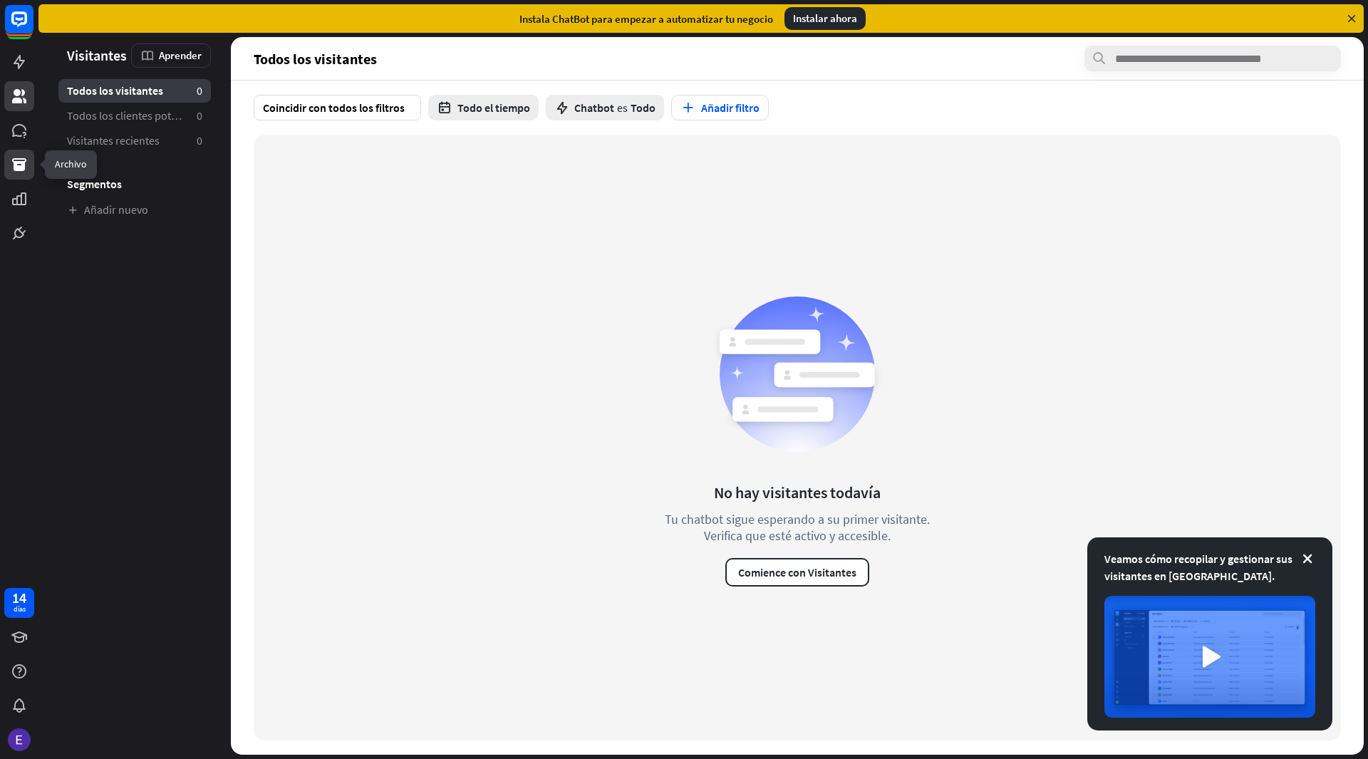
click at [9, 178] on link at bounding box center [19, 165] width 30 height 30
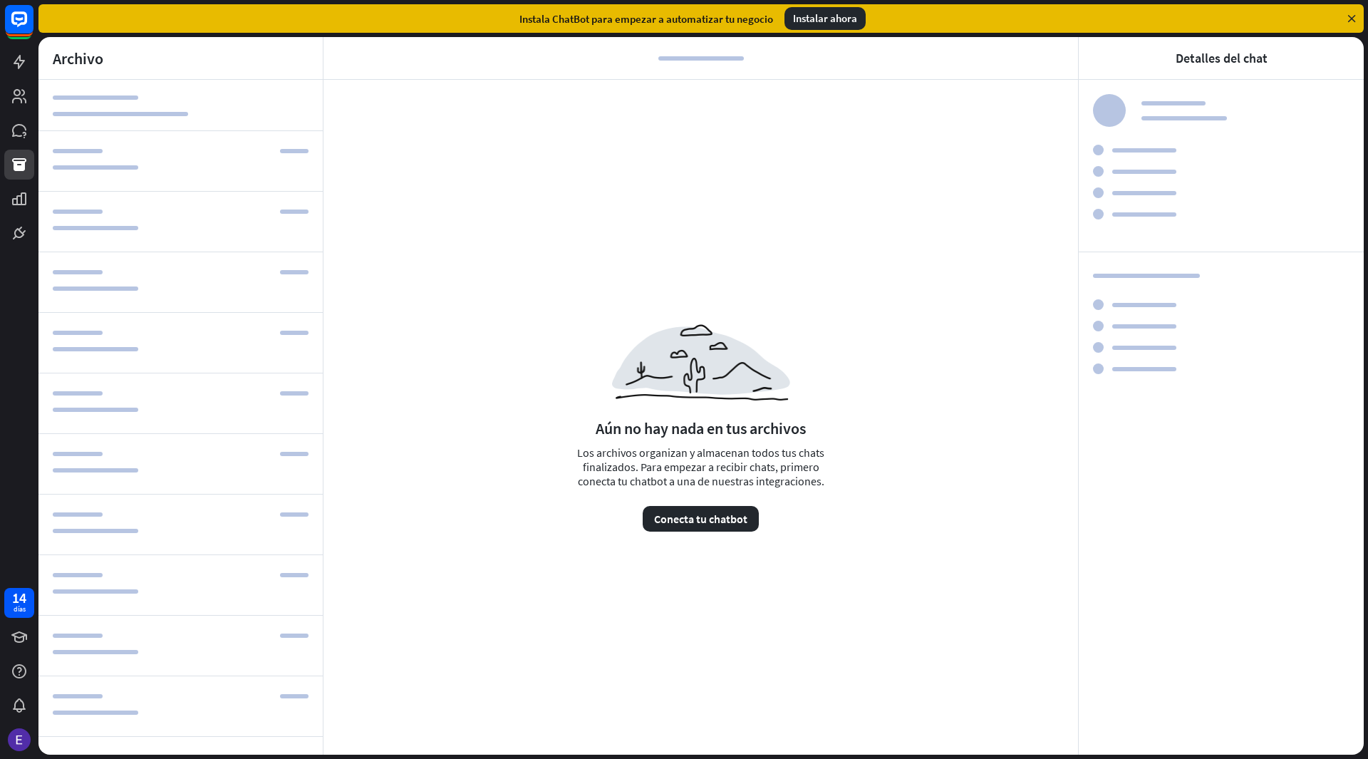
click at [28, 182] on div at bounding box center [19, 124] width 38 height 248
click at [26, 193] on icon at bounding box center [19, 198] width 14 height 13
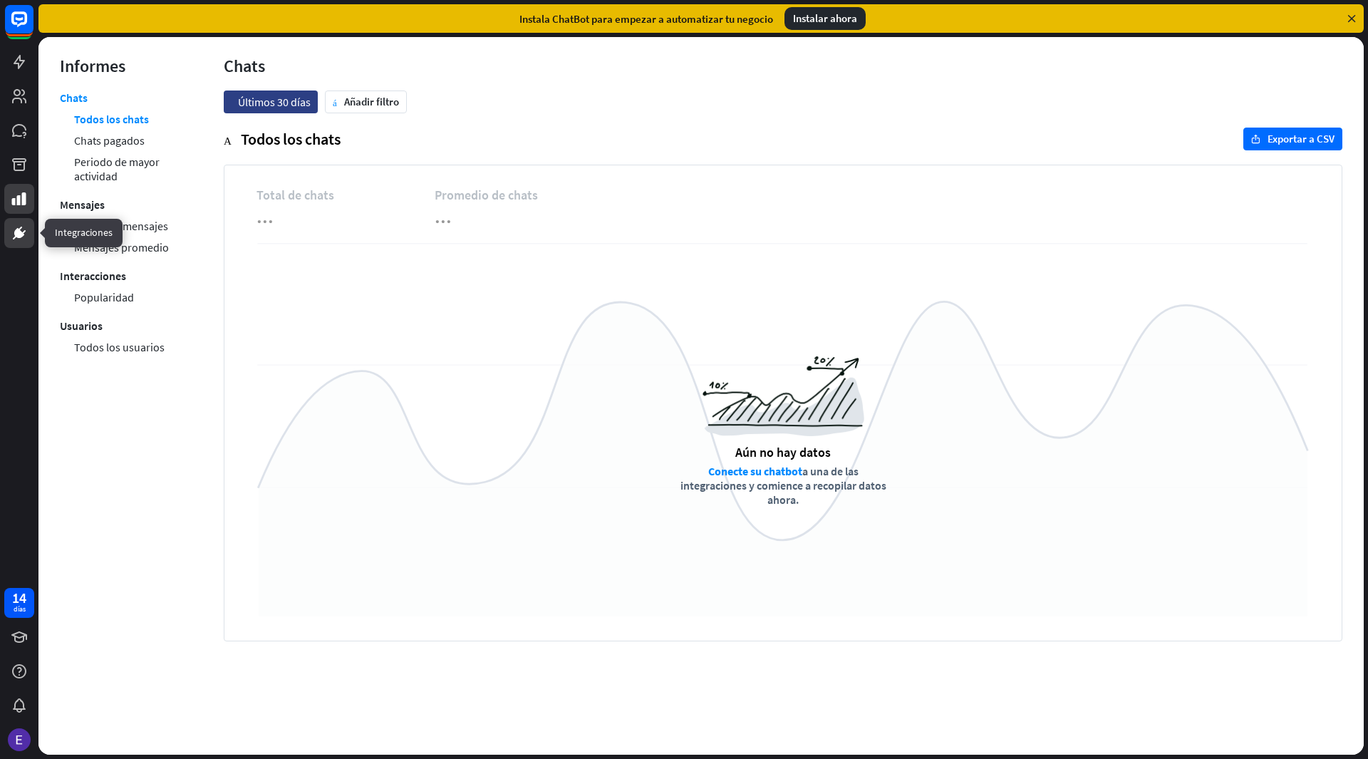
click at [16, 229] on icon at bounding box center [19, 233] width 10 height 10
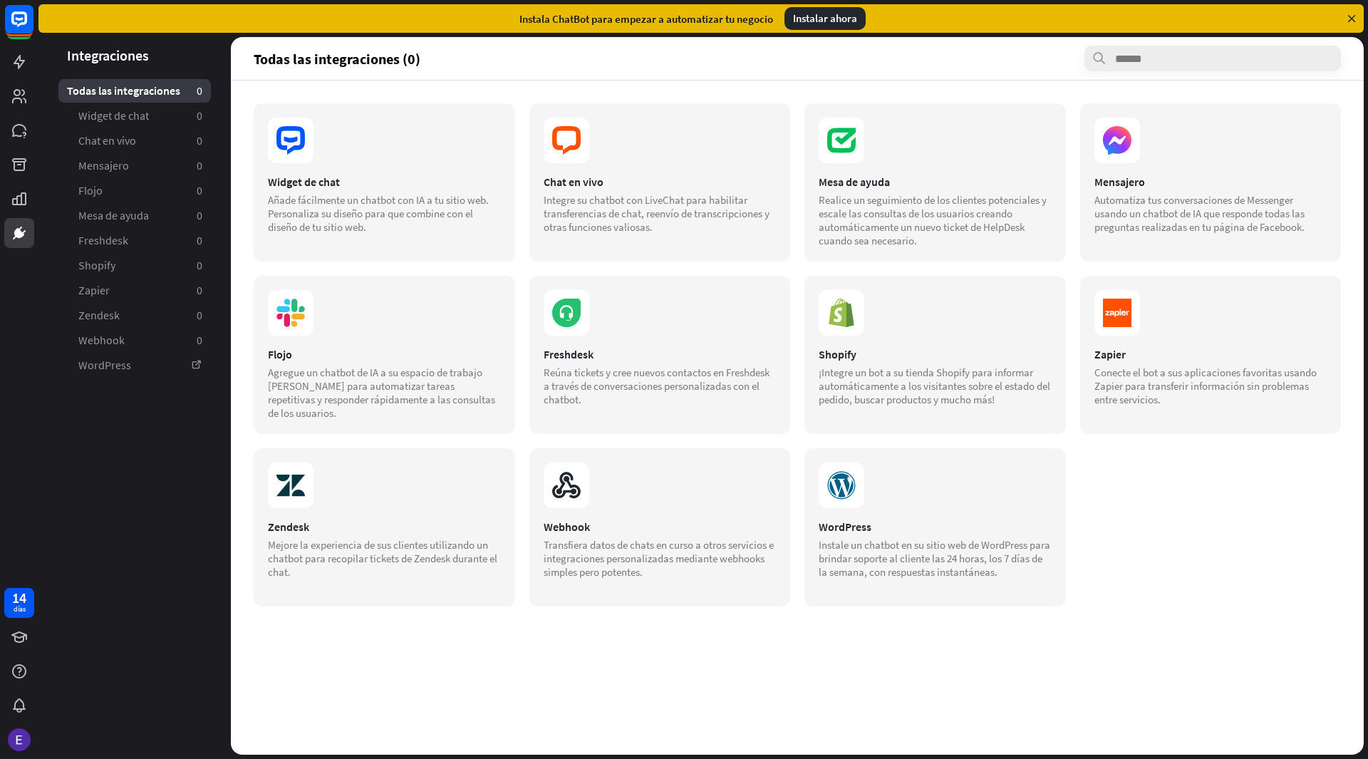
click at [204, 512] on aside "Integraciones Todas las integraciones 0 Widget de chat 0 Chat en vivo 0 Mensaje…" at bounding box center [134, 395] width 192 height 717
